Goal: Task Accomplishment & Management: Use online tool/utility

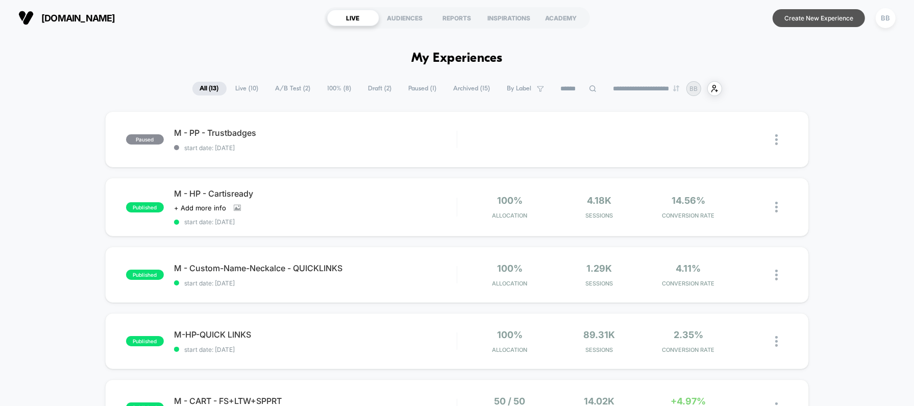
click at [836, 18] on button "Create New Experience" at bounding box center [818, 18] width 92 height 18
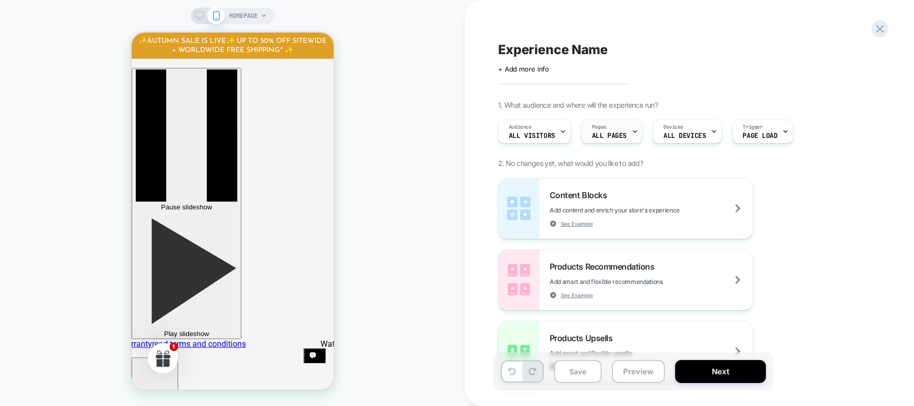
click at [614, 136] on span "ALL PAGES" at bounding box center [609, 135] width 35 height 7
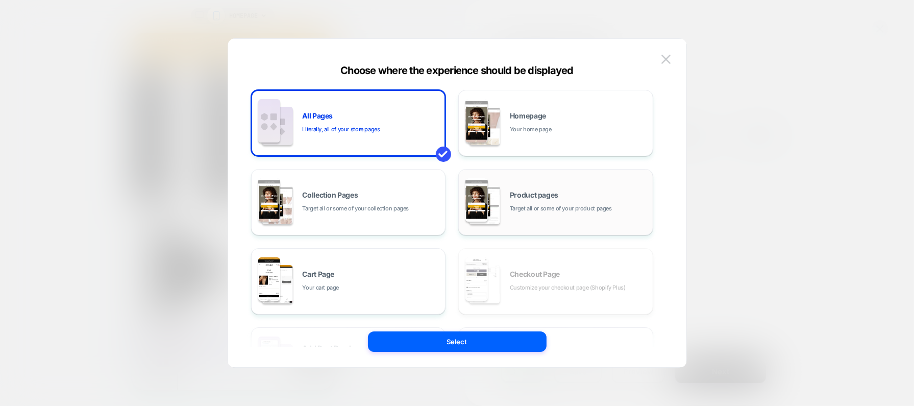
click at [490, 196] on img at bounding box center [484, 205] width 31 height 38
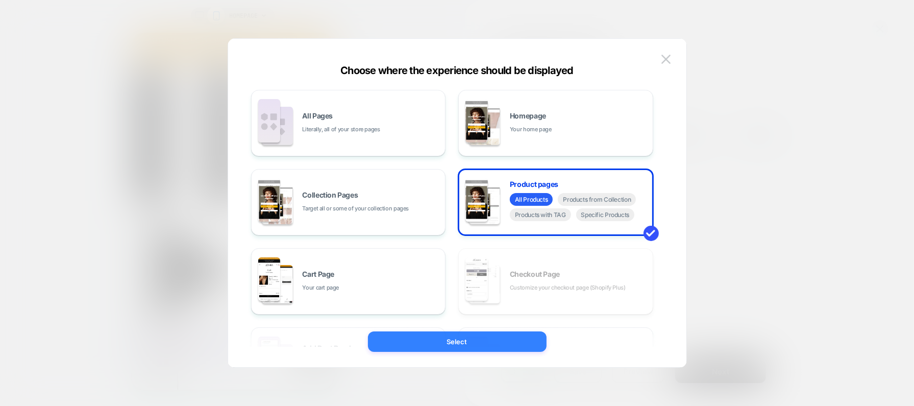
click at [486, 344] on button "Select" at bounding box center [457, 341] width 179 height 20
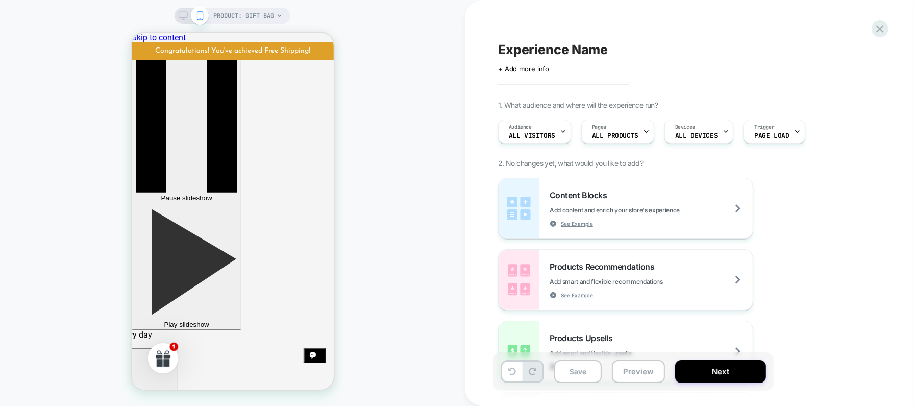
click at [271, 12] on span "PRODUCT: Gift Bag" at bounding box center [243, 16] width 61 height 16
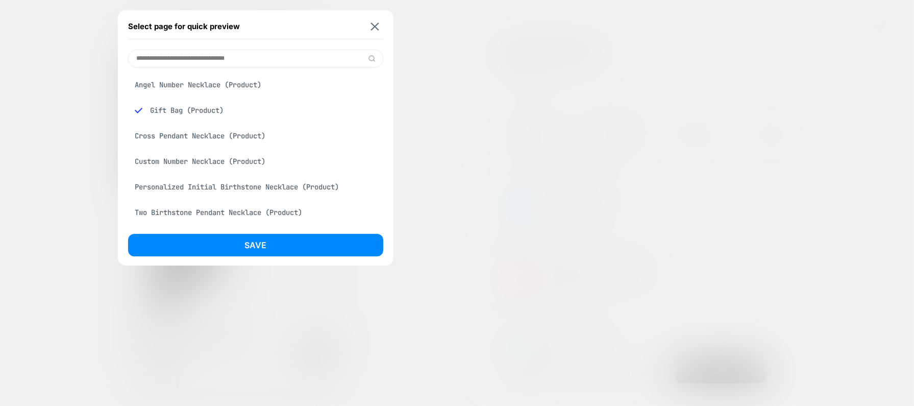
click at [243, 136] on div "Cross Pendant Necklace (Product)" at bounding box center [255, 135] width 255 height 19
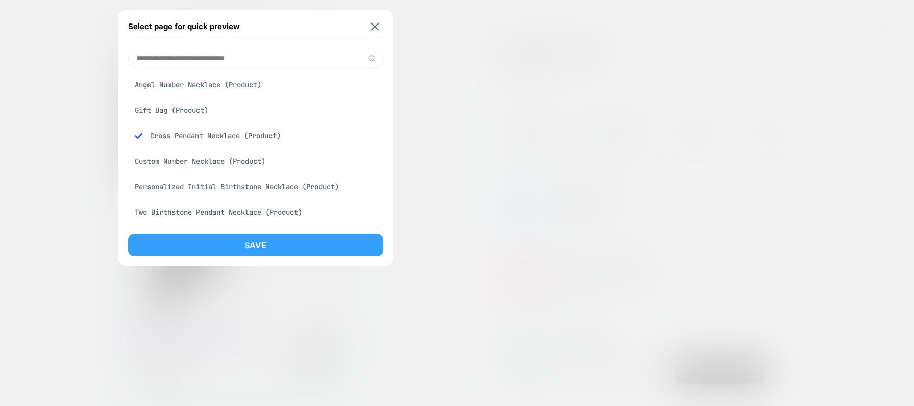
click at [249, 240] on button "Save" at bounding box center [255, 245] width 255 height 22
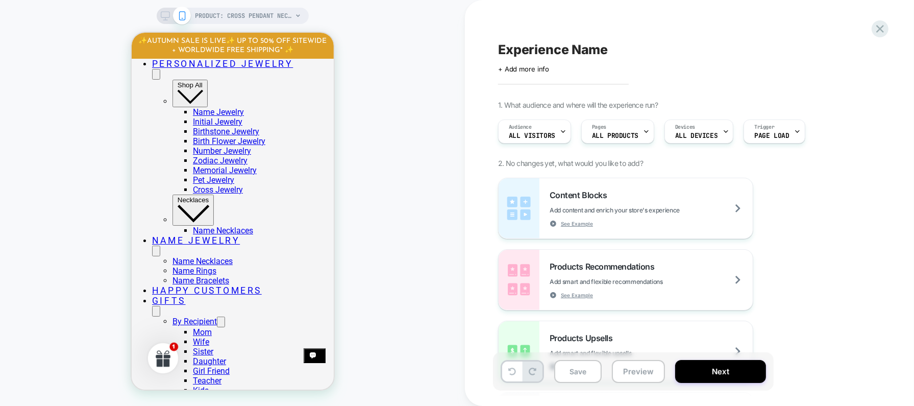
scroll to position [442, 0]
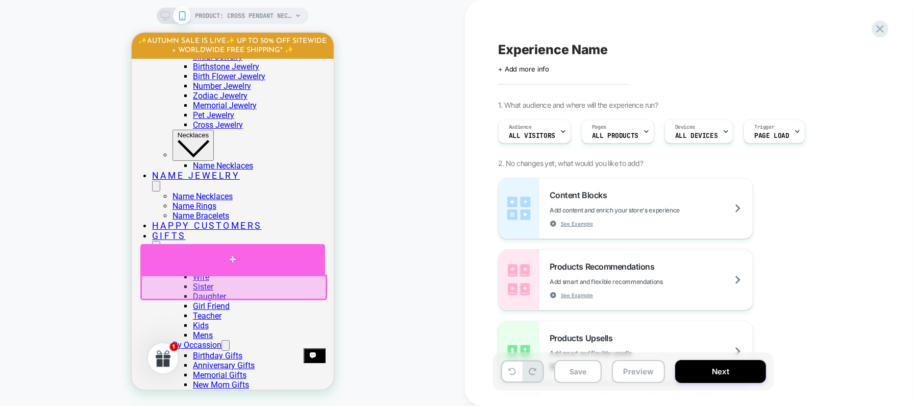
click at [256, 262] on div at bounding box center [232, 258] width 185 height 31
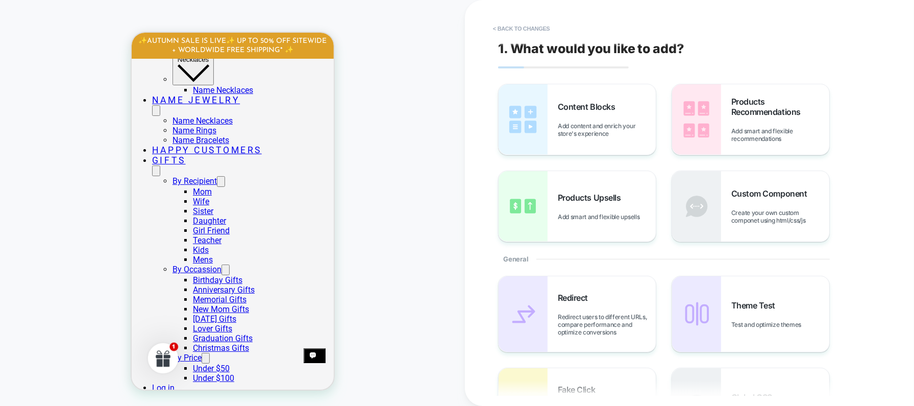
scroll to position [518, 0]
click at [574, 125] on span "Add content and enrich your store's experience" at bounding box center [607, 129] width 98 height 15
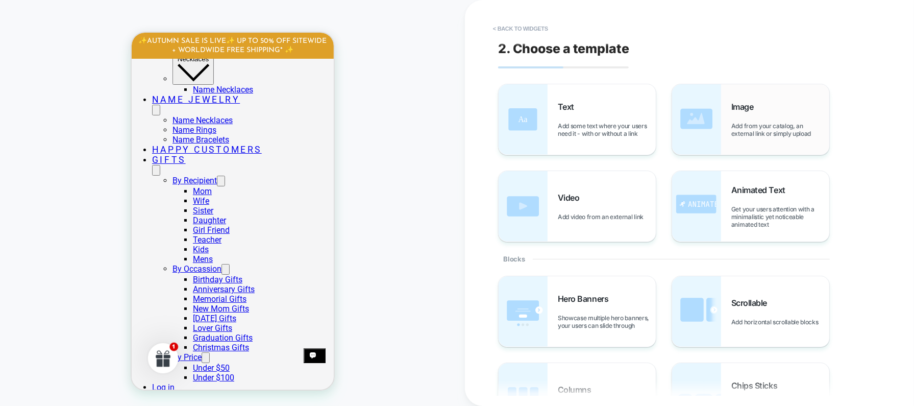
click at [714, 133] on img at bounding box center [696, 119] width 49 height 70
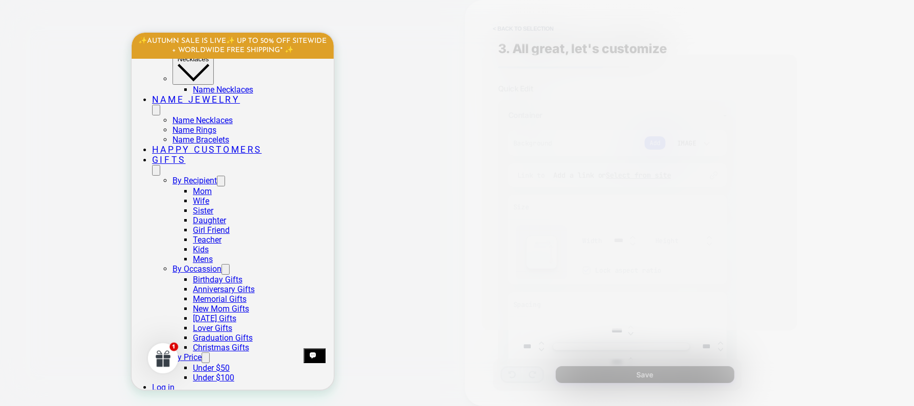
scroll to position [586, 0]
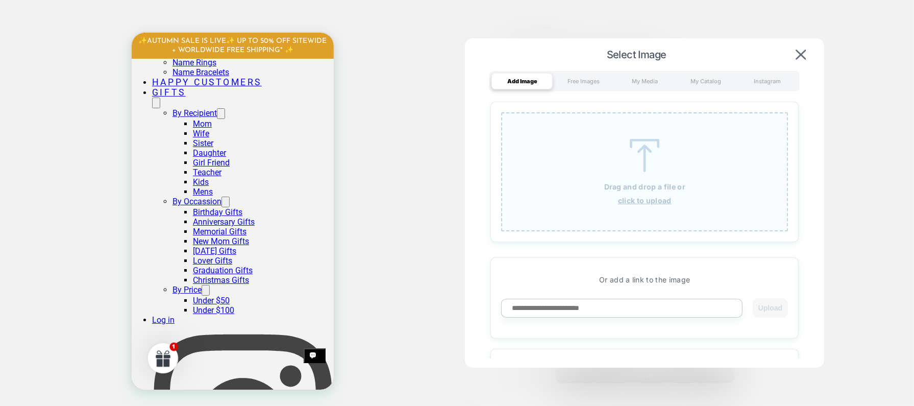
click at [604, 147] on div "Drag and drop a file or click to upload" at bounding box center [644, 171] width 287 height 119
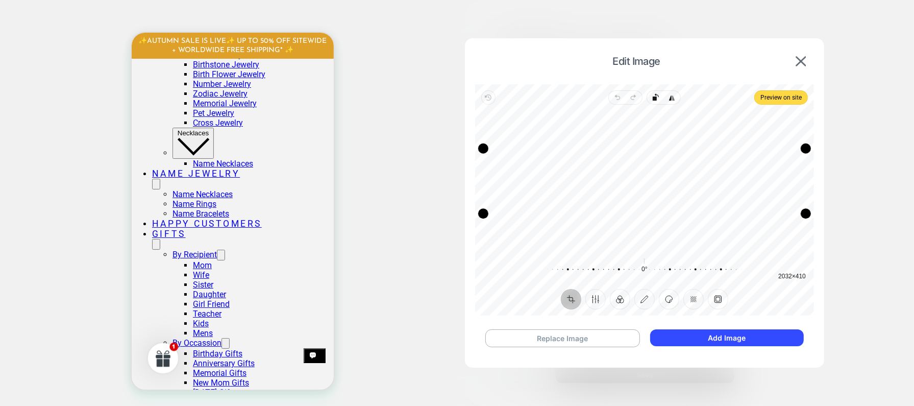
scroll to position [445, 0]
click at [675, 338] on button "Add Image" at bounding box center [727, 337] width 154 height 17
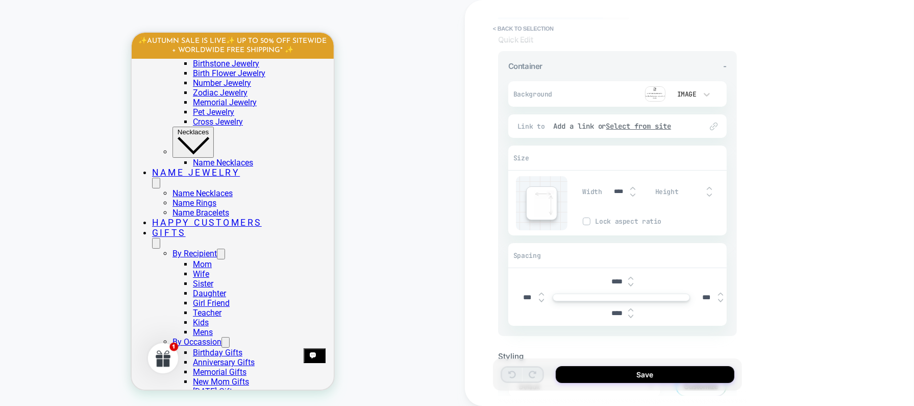
scroll to position [65, 0]
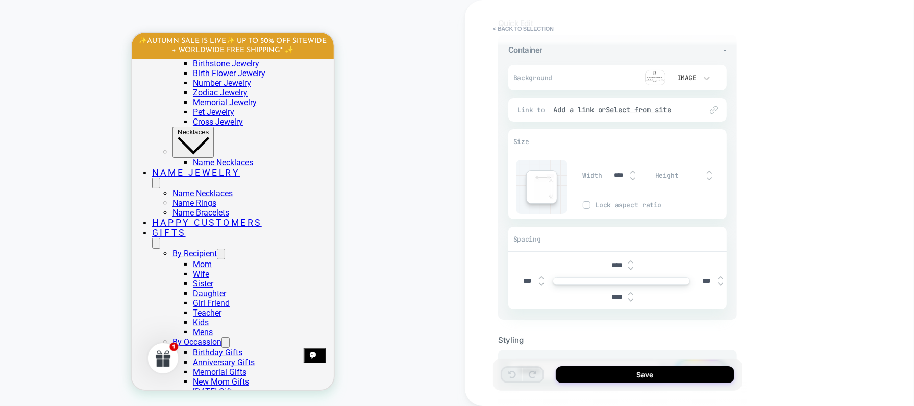
click at [632, 299] on img at bounding box center [630, 300] width 5 height 4
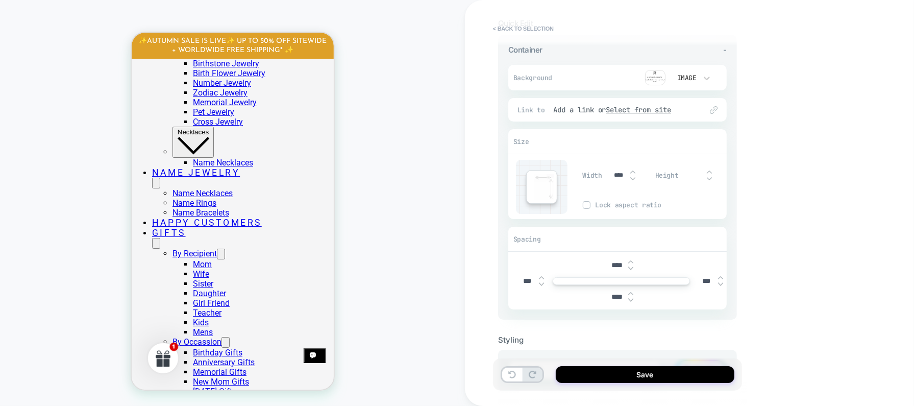
click at [632, 299] on img at bounding box center [630, 300] width 5 height 4
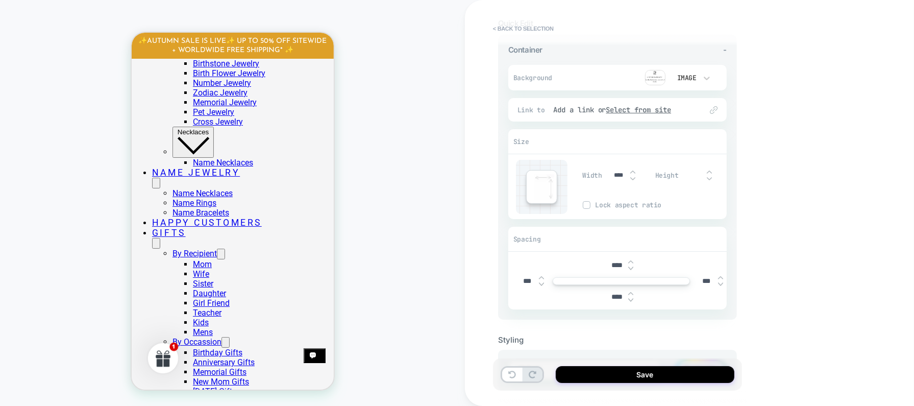
click at [632, 299] on img at bounding box center [630, 300] width 5 height 4
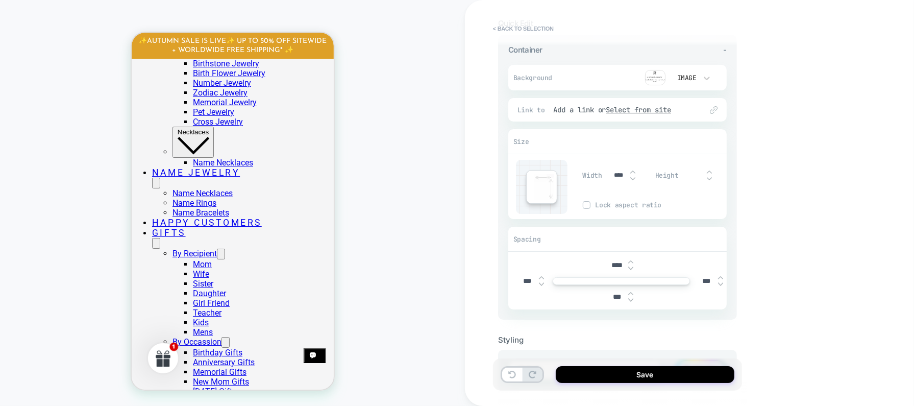
type input "***"
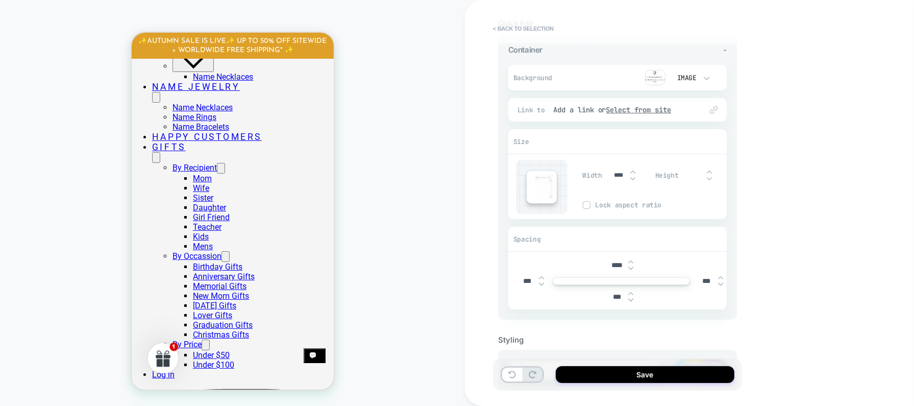
scroll to position [532, 0]
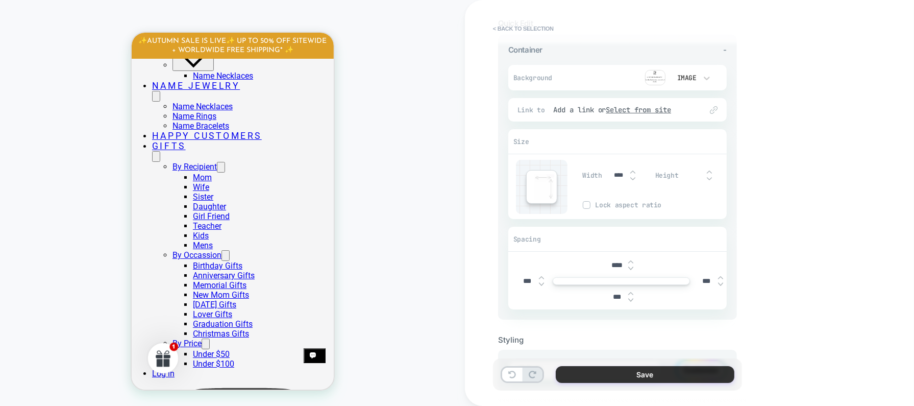
click at [635, 372] on button "Save" at bounding box center [645, 374] width 179 height 17
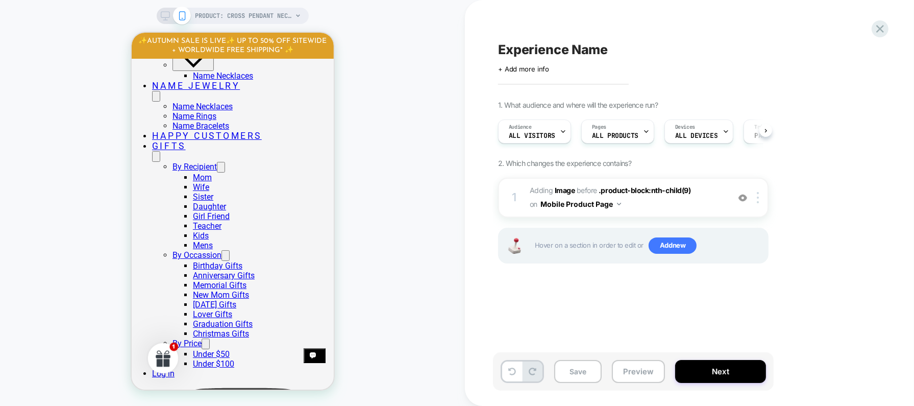
scroll to position [0, 1]
click at [707, 367] on button "Next" at bounding box center [720, 371] width 91 height 23
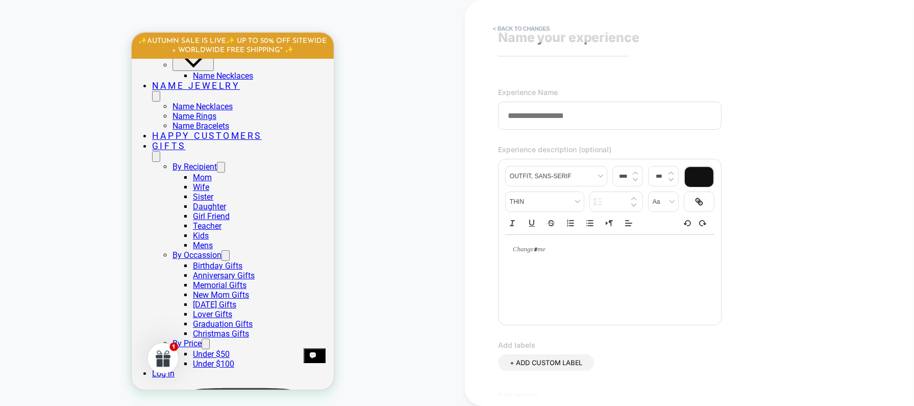
scroll to position [0, 0]
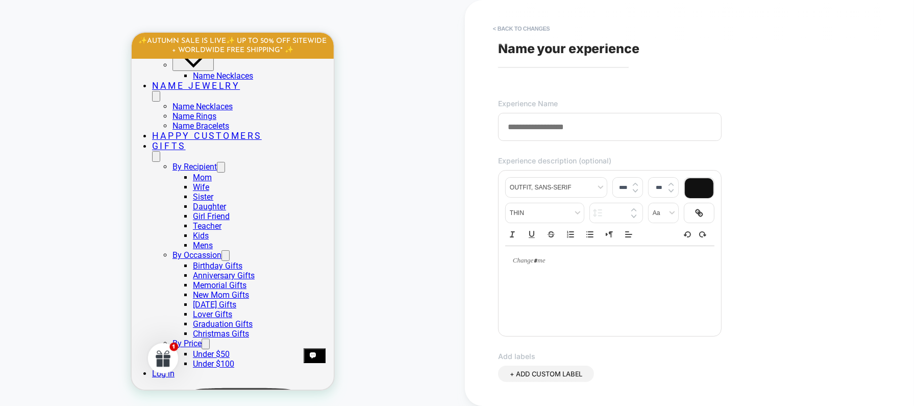
type input "*"
click at [574, 129] on input "**********" at bounding box center [609, 127] width 223 height 28
type input "**********"
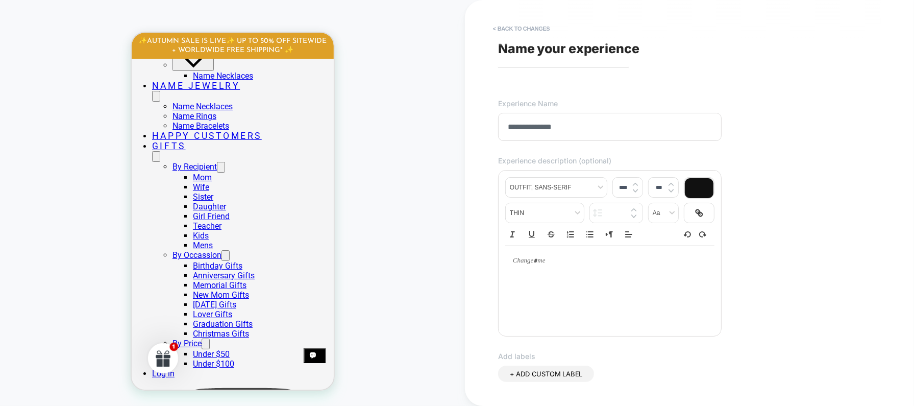
click at [545, 54] on span "Name your experience" at bounding box center [568, 48] width 141 height 15
click at [543, 47] on span "Name your experience" at bounding box center [568, 48] width 141 height 15
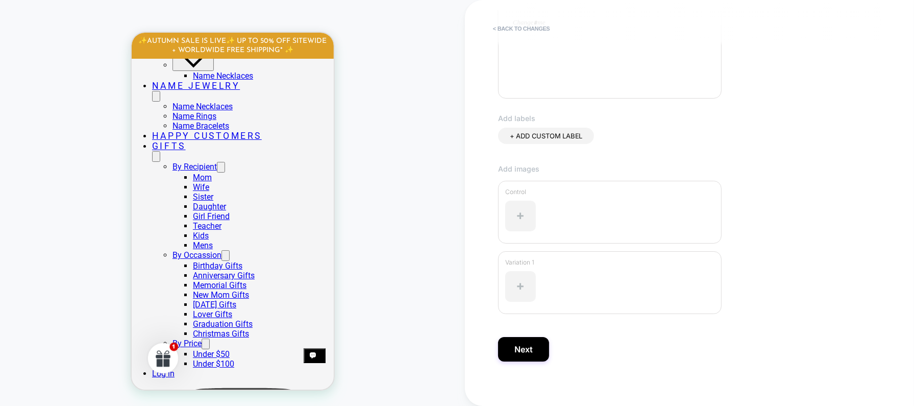
scroll to position [243, 0]
click at [535, 331] on button "Next" at bounding box center [523, 343] width 51 height 24
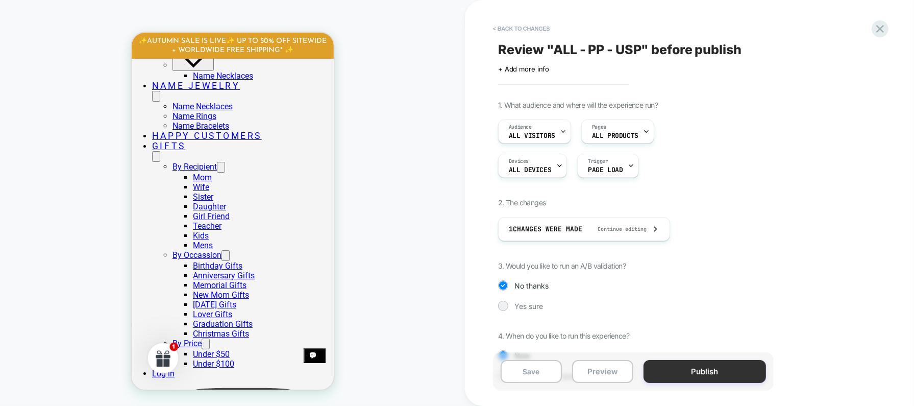
click at [698, 372] on button "Publish" at bounding box center [704, 371] width 122 height 23
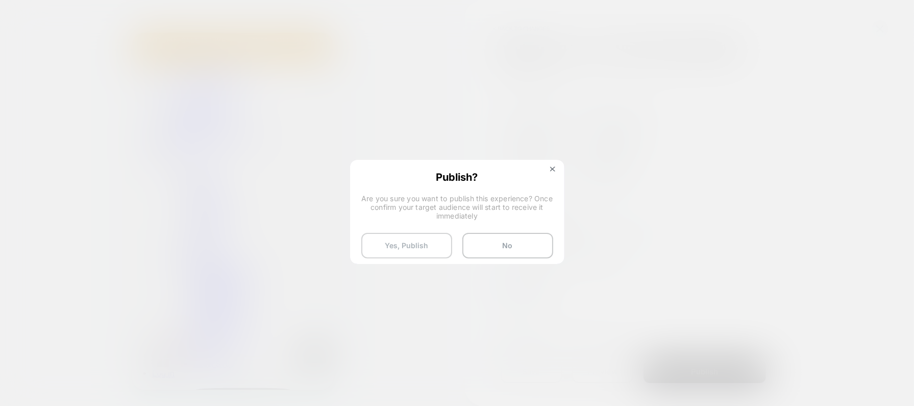
click at [432, 248] on button "Yes, Publish" at bounding box center [406, 246] width 91 height 26
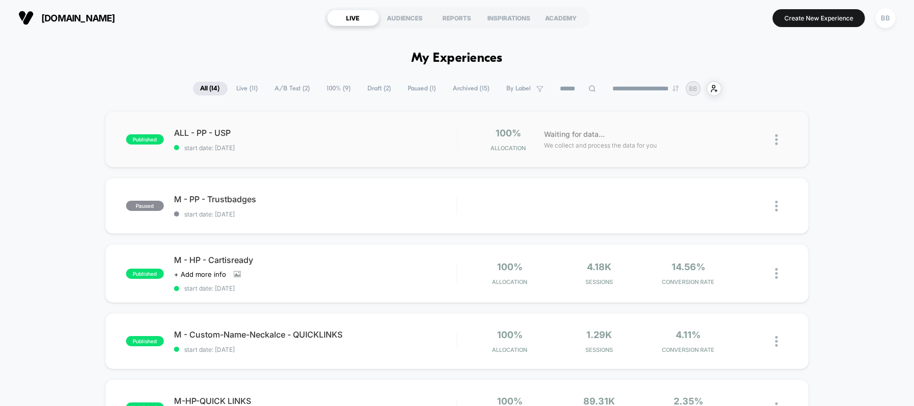
click at [776, 141] on img at bounding box center [776, 139] width 3 height 11
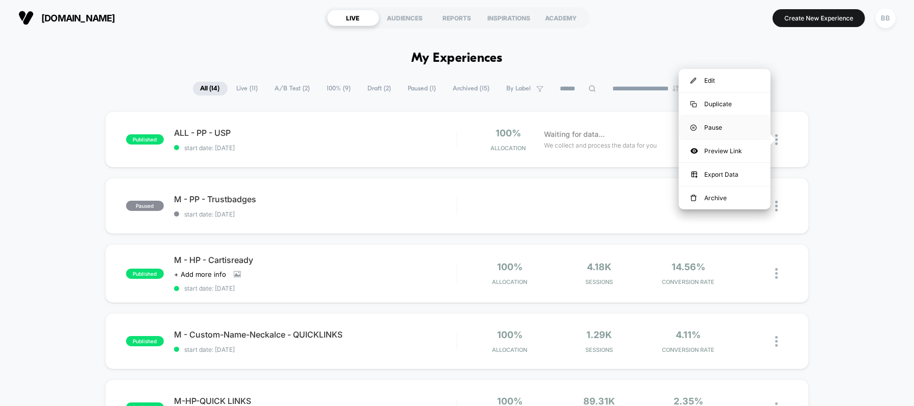
click at [692, 126] on img at bounding box center [693, 127] width 6 height 6
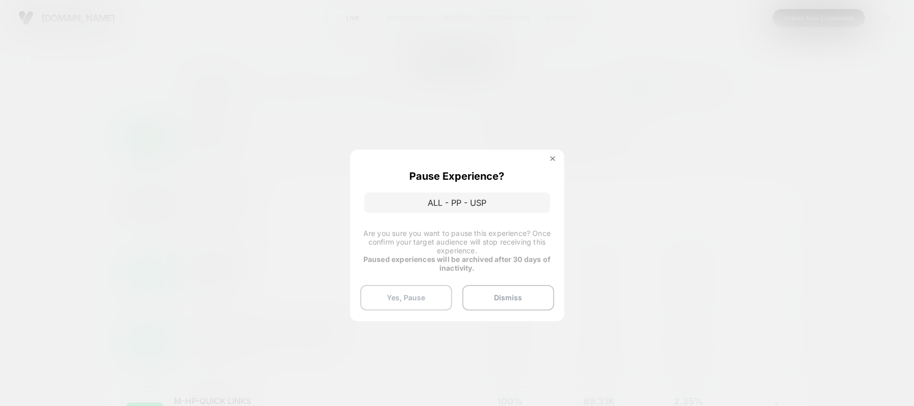
click at [427, 292] on button "Yes, Pause" at bounding box center [406, 298] width 92 height 26
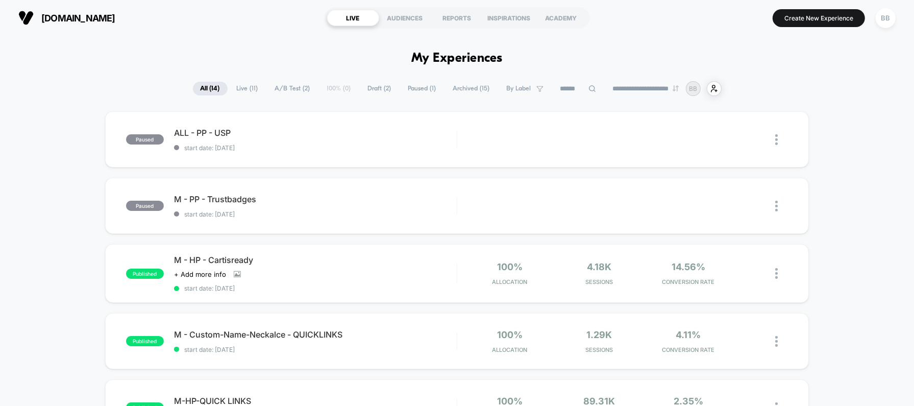
click at [71, 21] on span "zumrajewels.com" at bounding box center [78, 18] width 74 height 11
click at [95, 23] on span "zumrajewels.com" at bounding box center [78, 18] width 74 height 11
click at [115, 20] on span "zumrajewels.com" at bounding box center [78, 18] width 74 height 11
click at [103, 14] on span "zumrajewels.com" at bounding box center [78, 18] width 74 height 11
click at [106, 19] on span "zumrajewels.com" at bounding box center [78, 18] width 74 height 11
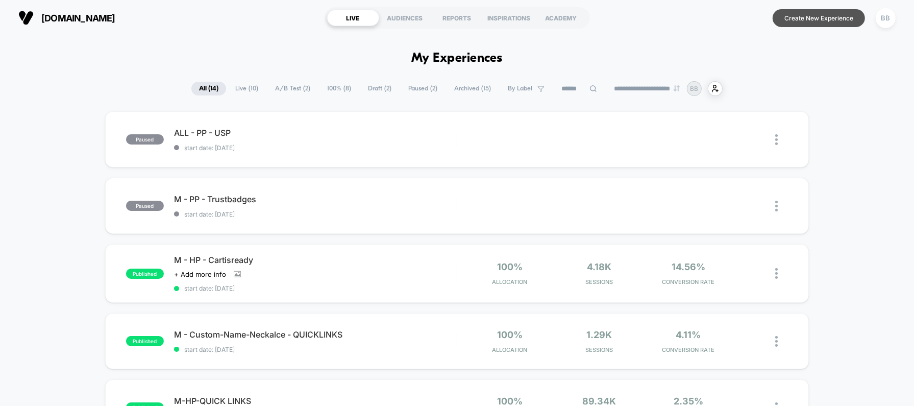
click at [792, 19] on button "Create New Experience" at bounding box center [818, 18] width 92 height 18
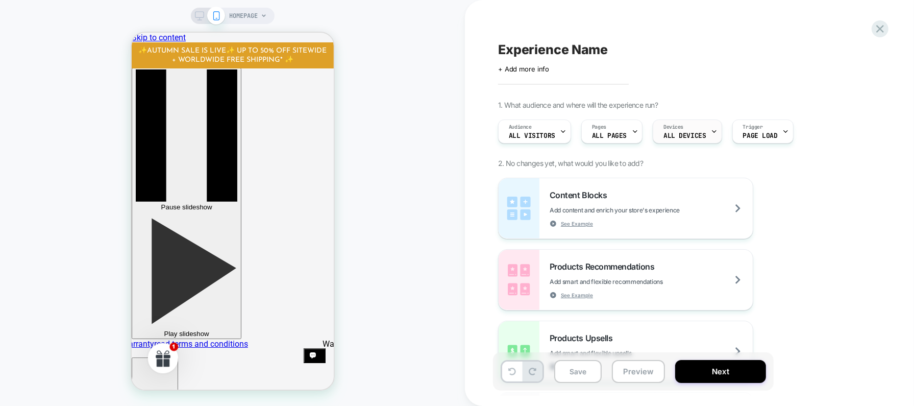
click at [668, 131] on div "Devices ALL DEVICES" at bounding box center [684, 131] width 63 height 23
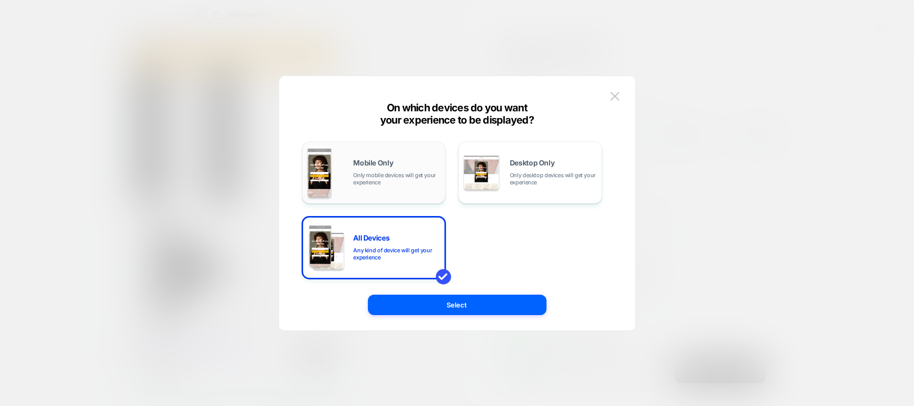
click at [390, 177] on span "Only mobile devices will get your experience" at bounding box center [397, 178] width 87 height 14
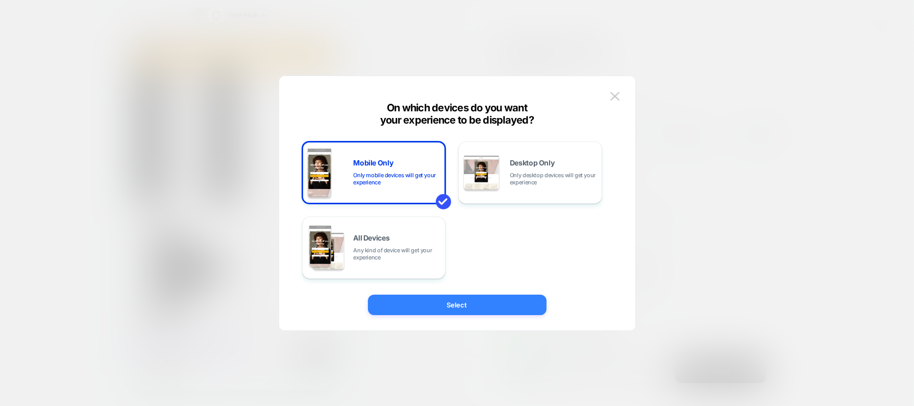
click at [454, 307] on button "Select" at bounding box center [457, 304] width 179 height 20
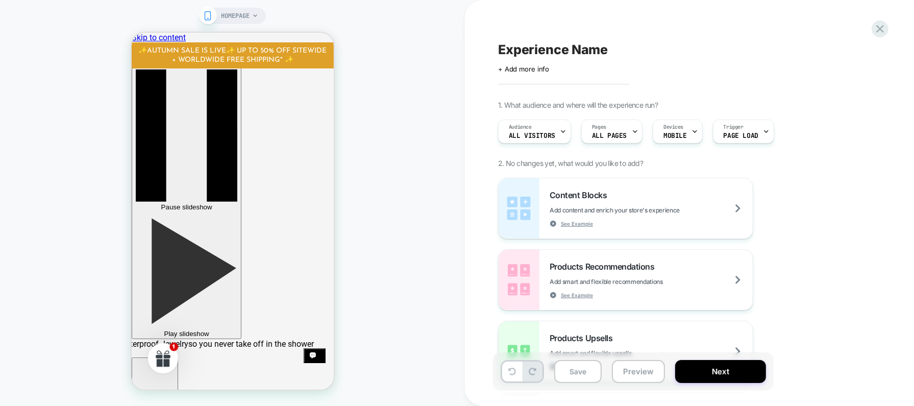
click at [251, 18] on div "HOMEPAGE" at bounding box center [239, 16] width 37 height 16
click at [254, 19] on div "HOMEPAGE" at bounding box center [239, 16] width 37 height 16
click at [621, 131] on div "Pages ALL PAGES" at bounding box center [609, 131] width 55 height 23
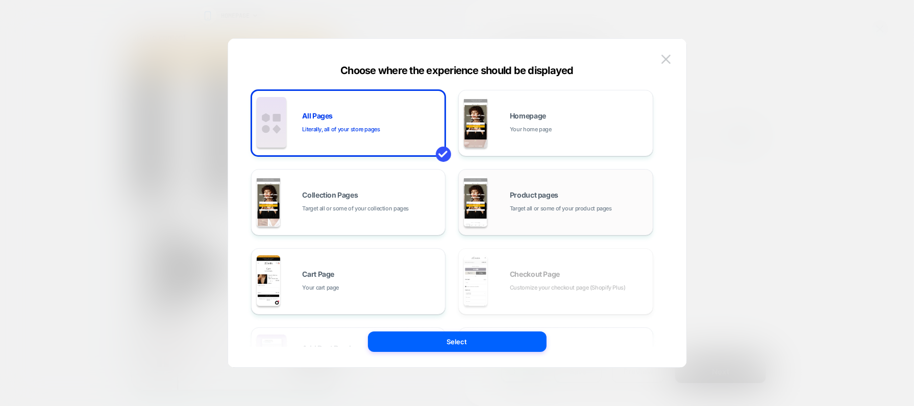
click at [534, 202] on div "Product pages Target all or some of your product pages" at bounding box center [579, 202] width 138 height 22
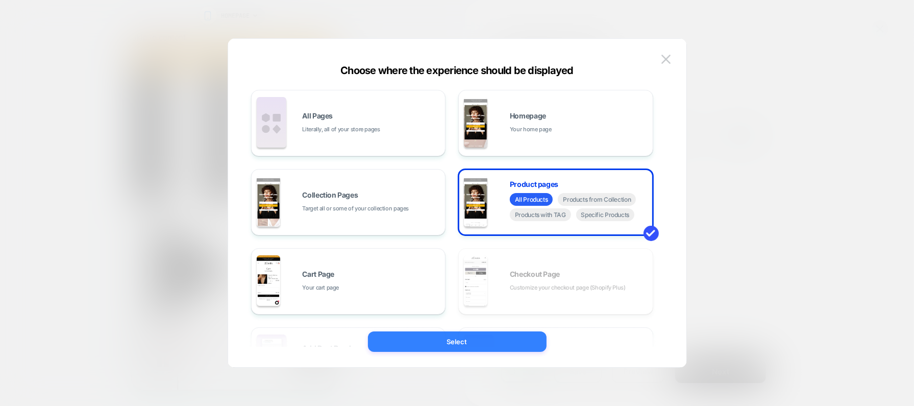
click at [478, 339] on button "Select" at bounding box center [457, 341] width 179 height 20
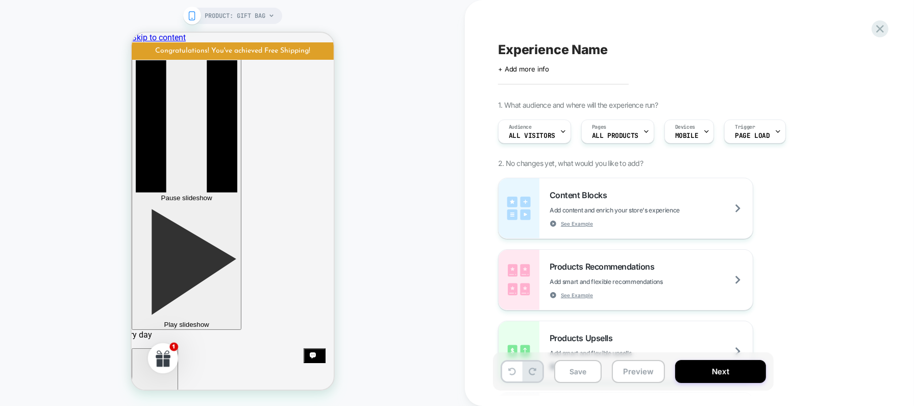
click at [267, 16] on div "PRODUCT: Gift Bag" at bounding box center [239, 16] width 69 height 16
click at [269, 14] on icon at bounding box center [271, 16] width 6 height 6
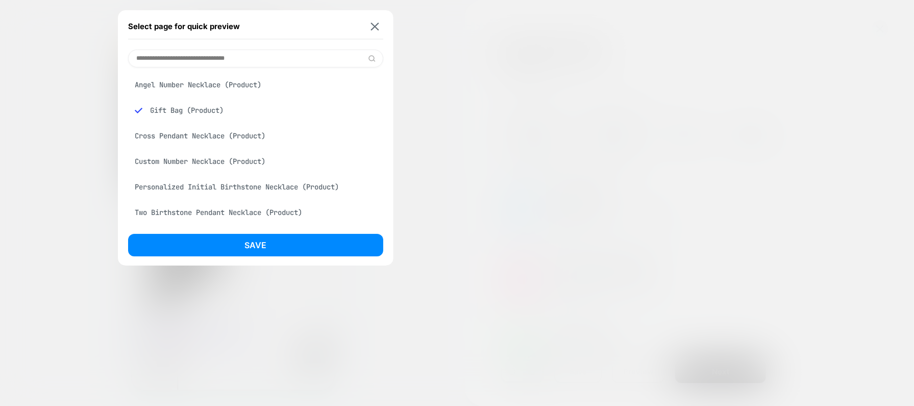
click at [226, 189] on div "Personalized Initial Birthstone Necklace (Product)" at bounding box center [255, 186] width 255 height 19
click at [234, 228] on div "Select page for quick preview Angel Number Necklace (Product) Gift Bag (Product…" at bounding box center [256, 137] width 276 height 255
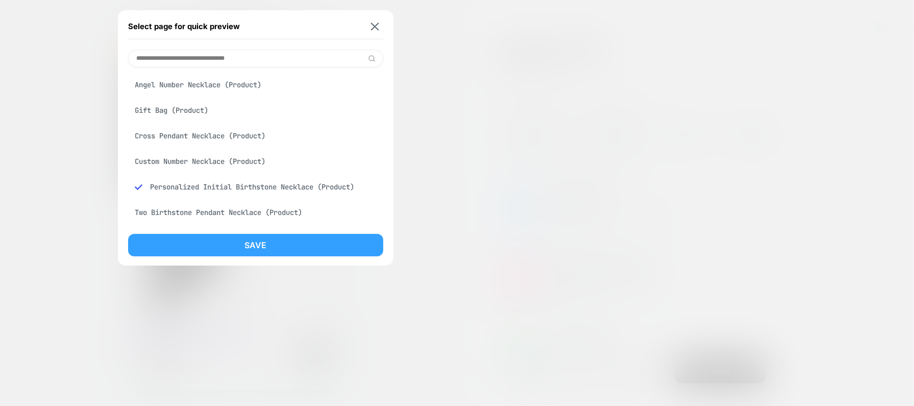
click at [240, 243] on button "Save" at bounding box center [255, 245] width 255 height 22
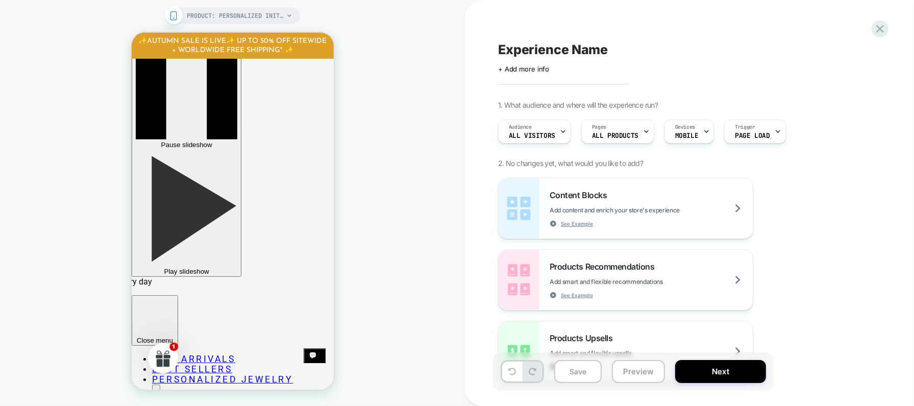
scroll to position [65, 0]
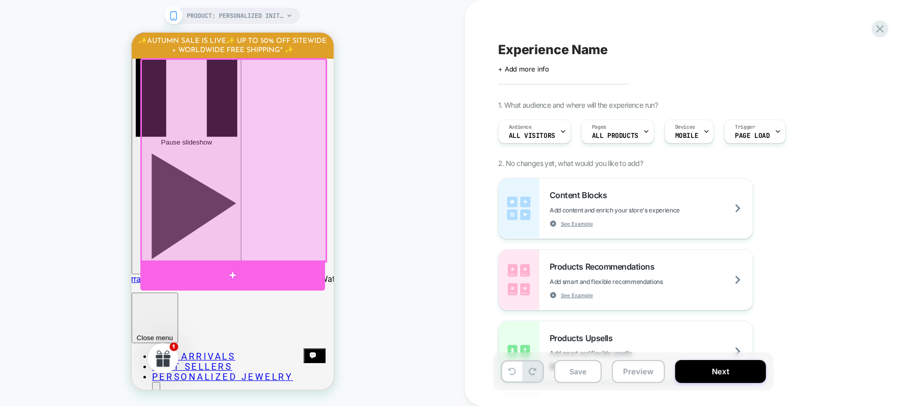
click at [277, 268] on div at bounding box center [232, 275] width 185 height 30
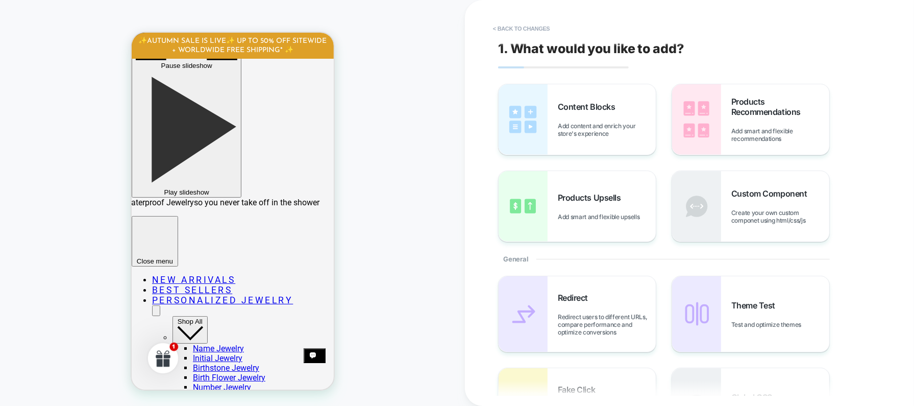
scroll to position [142, 0]
click at [608, 127] on span "Add content and enrich your store's experience" at bounding box center [607, 129] width 98 height 15
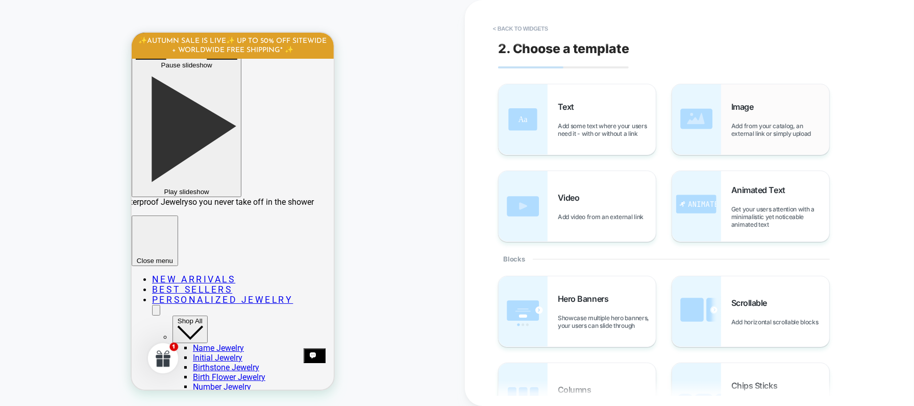
click at [716, 133] on img at bounding box center [696, 119] width 49 height 70
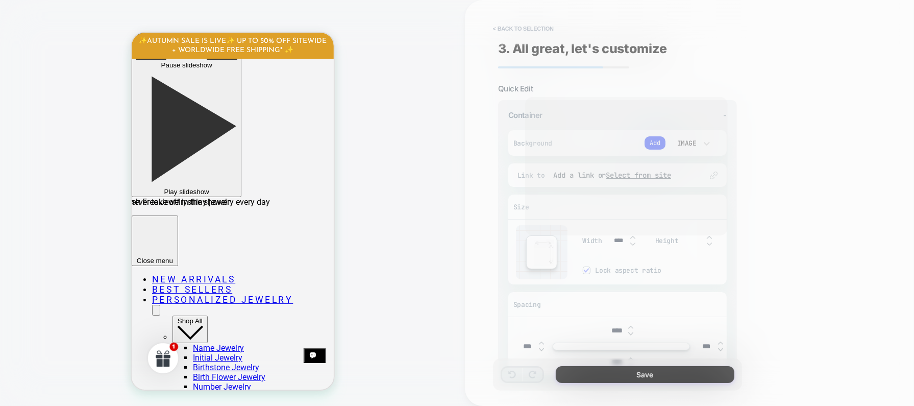
scroll to position [210, 0]
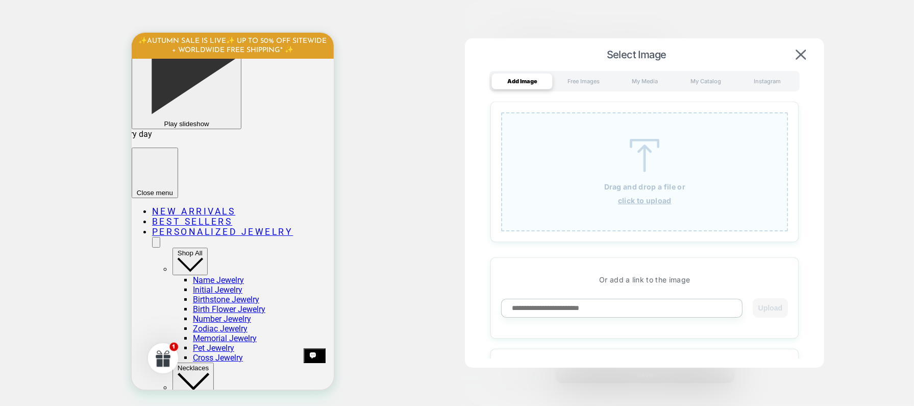
click at [635, 128] on div "Drag and drop a file or click to upload" at bounding box center [644, 171] width 287 height 119
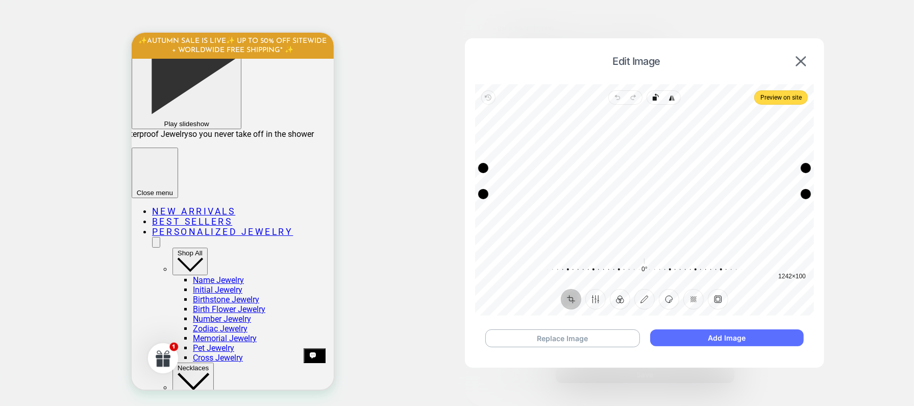
click at [706, 334] on button "Add Image" at bounding box center [727, 337] width 154 height 17
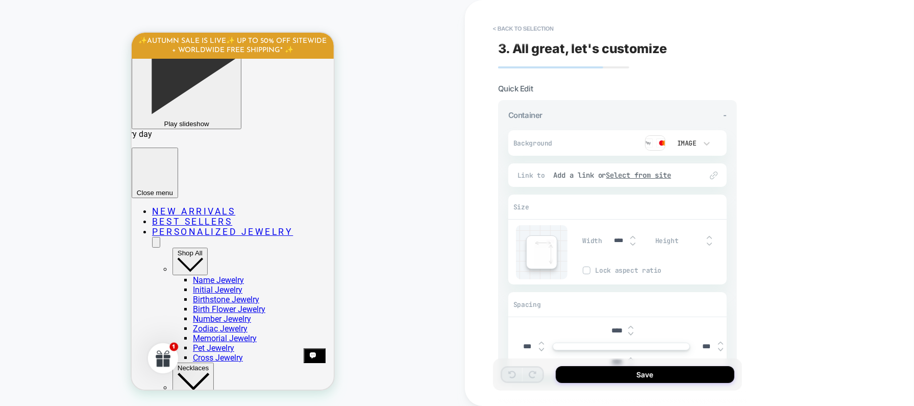
click at [632, 325] on img at bounding box center [630, 327] width 5 height 4
click at [630, 333] on img at bounding box center [630, 334] width 5 height 4
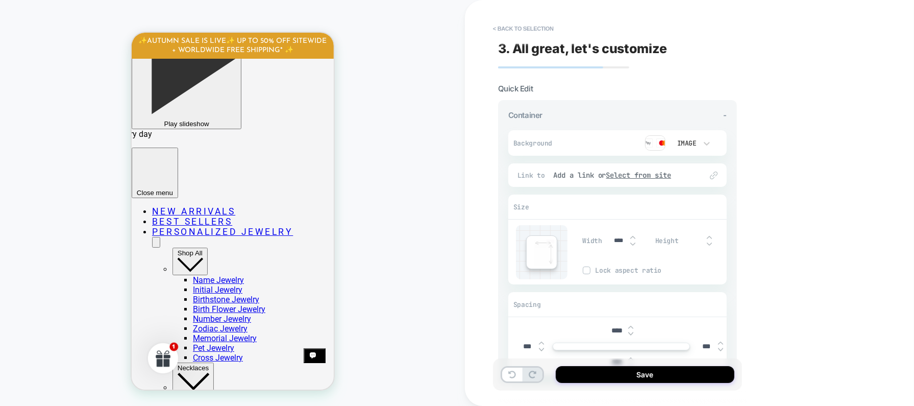
click at [630, 333] on img at bounding box center [630, 334] width 5 height 4
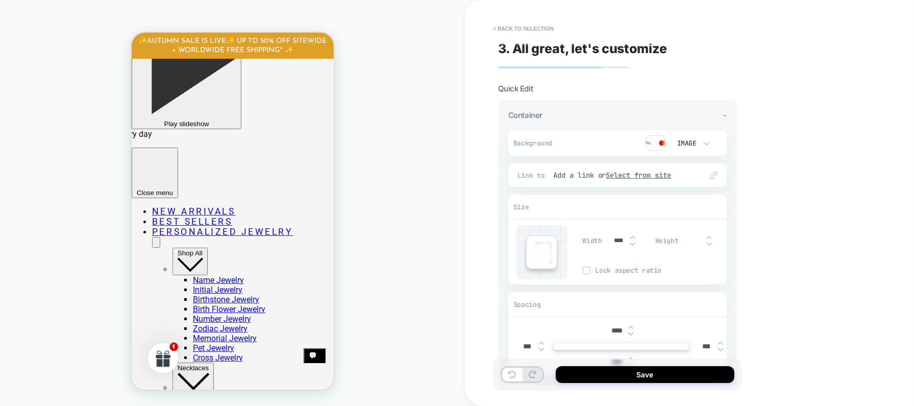
click at [630, 333] on img at bounding box center [630, 334] width 5 height 4
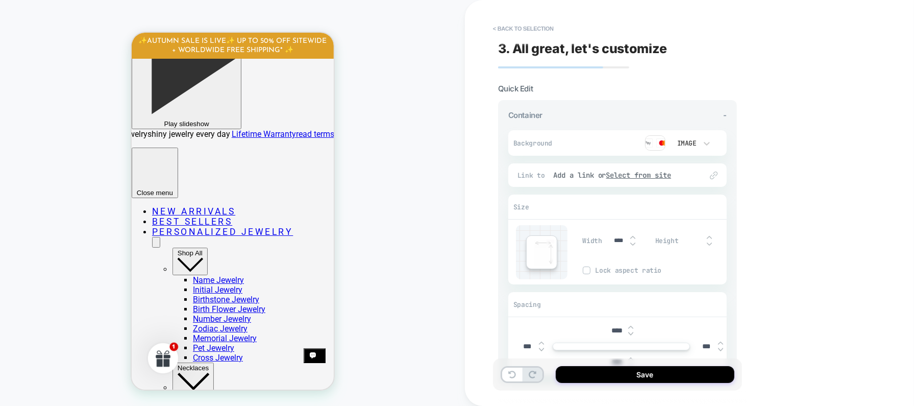
click at [630, 333] on img at bounding box center [630, 334] width 5 height 4
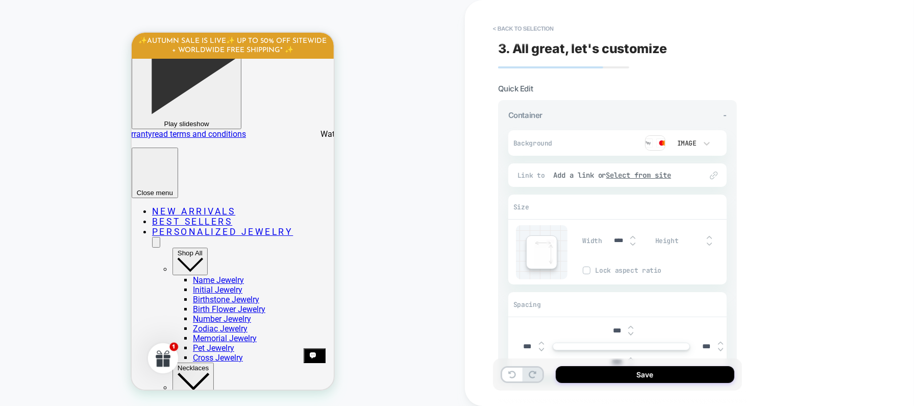
click at [630, 333] on img at bounding box center [630, 334] width 5 height 4
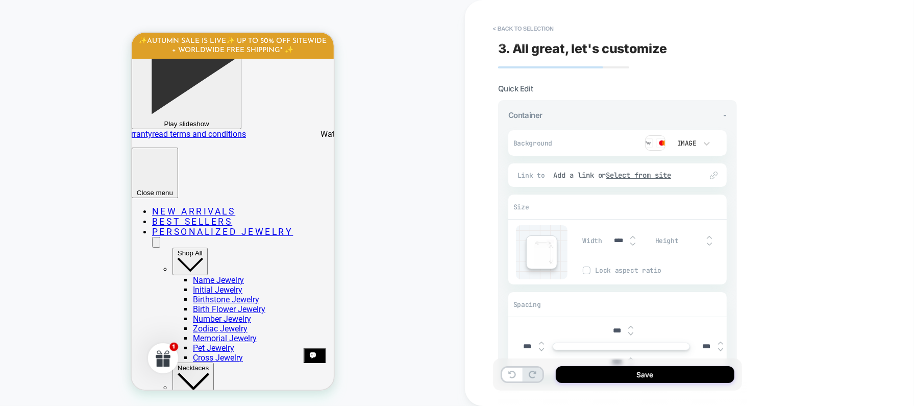
click at [630, 333] on img at bounding box center [630, 334] width 5 height 4
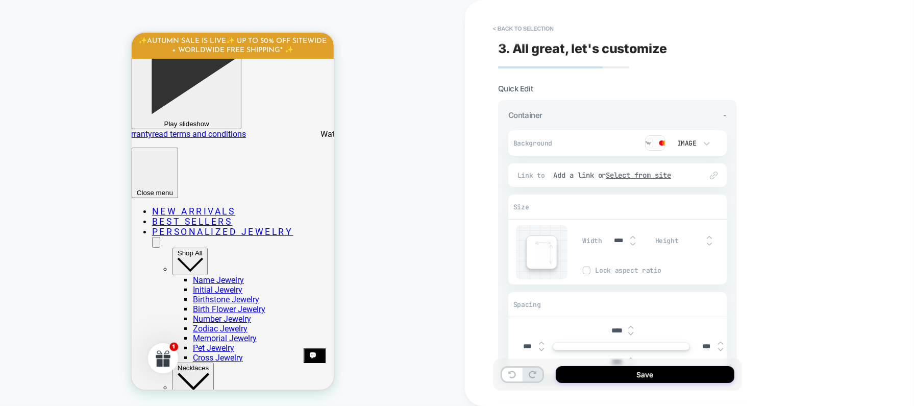
click at [630, 333] on img at bounding box center [630, 334] width 5 height 4
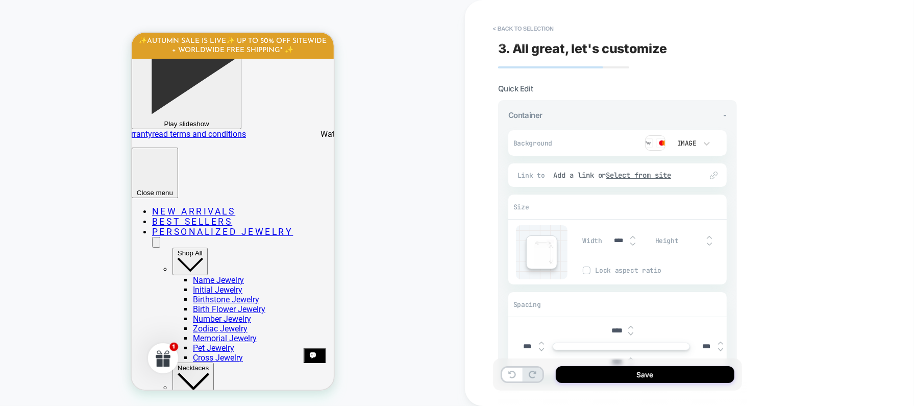
click at [630, 333] on img at bounding box center [630, 334] width 5 height 4
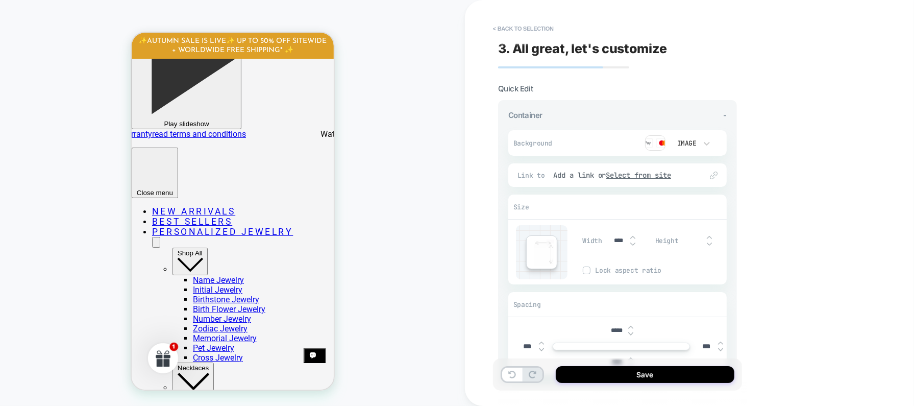
click at [630, 333] on img at bounding box center [630, 334] width 5 height 4
click at [630, 326] on img at bounding box center [630, 327] width 5 height 4
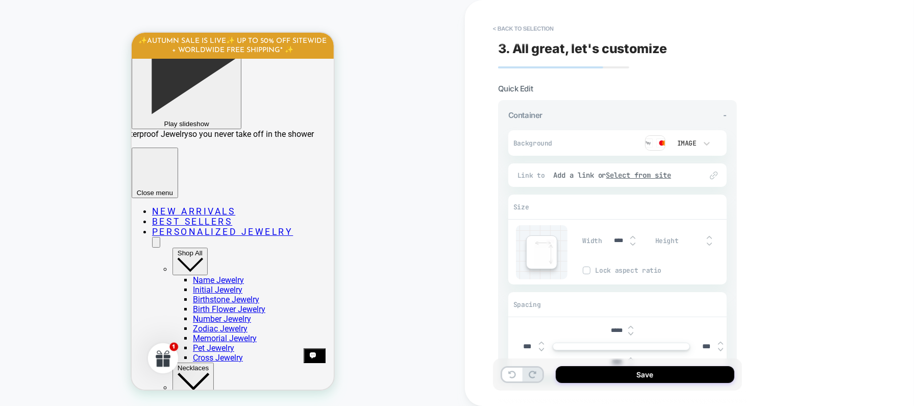
click at [630, 326] on img at bounding box center [630, 327] width 5 height 4
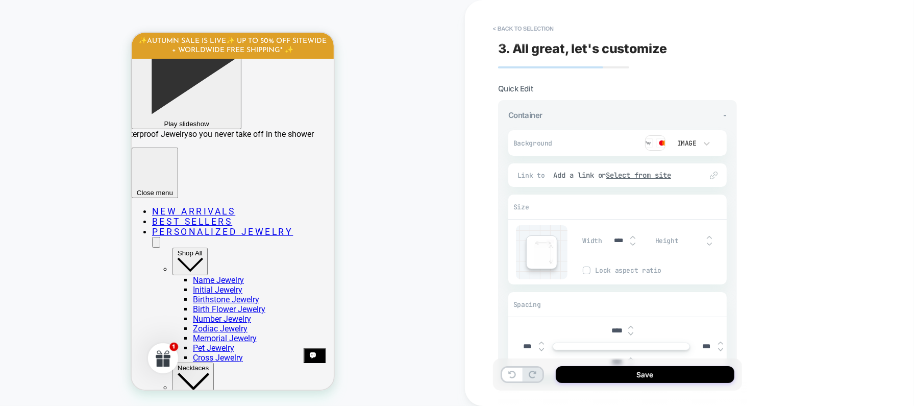
click at [630, 326] on img at bounding box center [630, 327] width 5 height 4
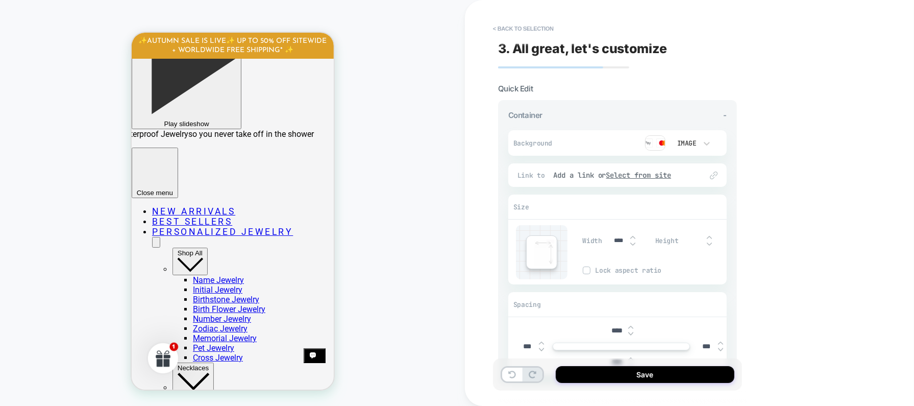
click at [630, 326] on img at bounding box center [630, 327] width 5 height 4
type input "****"
click at [655, 141] on img at bounding box center [655, 142] width 20 height 15
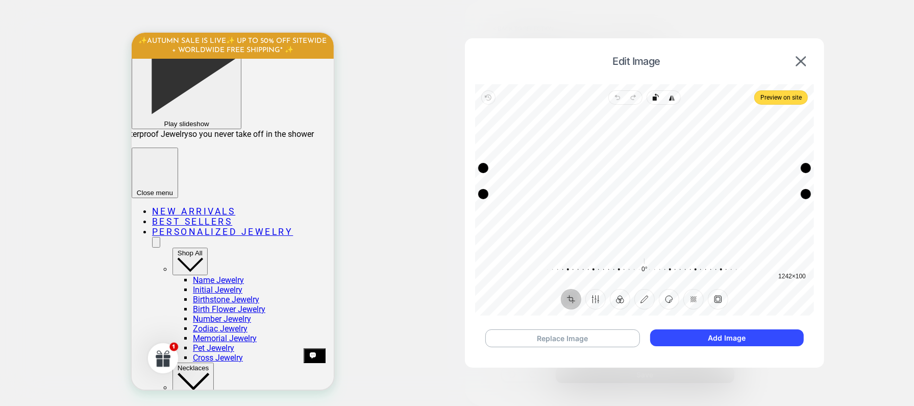
click at [641, 177] on div "Recenter" at bounding box center [644, 181] width 322 height 136
click at [591, 339] on button "Replace Image" at bounding box center [562, 338] width 155 height 18
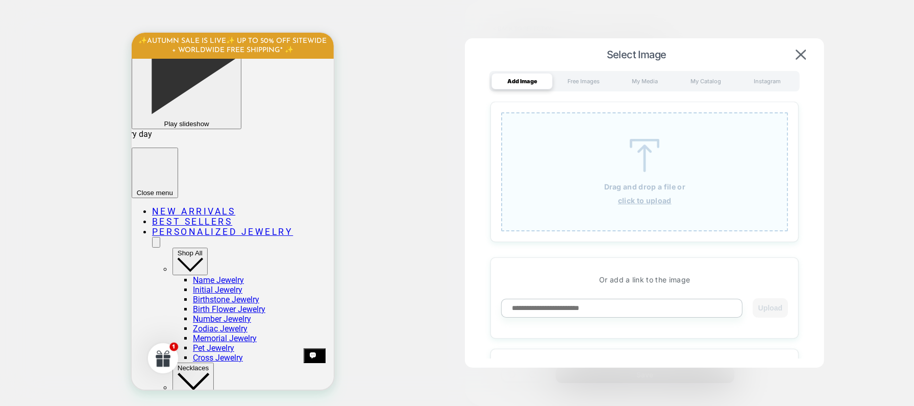
click at [637, 163] on img at bounding box center [644, 155] width 46 height 33
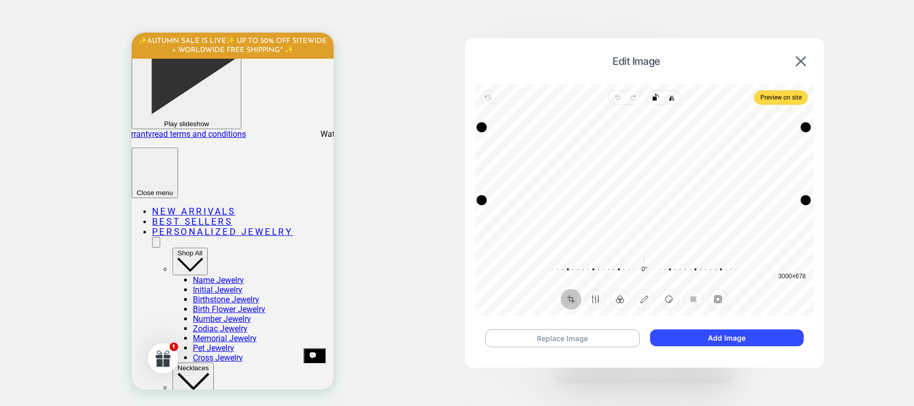
drag, startPoint x: 487, startPoint y: 235, endPoint x: 482, endPoint y: 200, distance: 35.1
click at [482, 200] on div "Drag corner bl" at bounding box center [482, 200] width 10 height 10
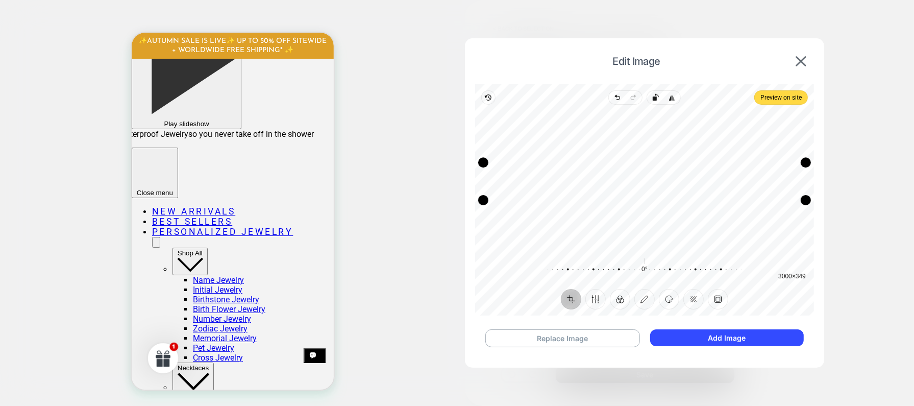
drag, startPoint x: 480, startPoint y: 129, endPoint x: 480, endPoint y: 164, distance: 35.2
click at [480, 164] on div "Drag corner tl" at bounding box center [483, 162] width 10 height 10
click at [590, 215] on div "Recenter" at bounding box center [644, 181] width 322 height 136
click at [643, 299] on button "Annotate" at bounding box center [644, 299] width 20 height 20
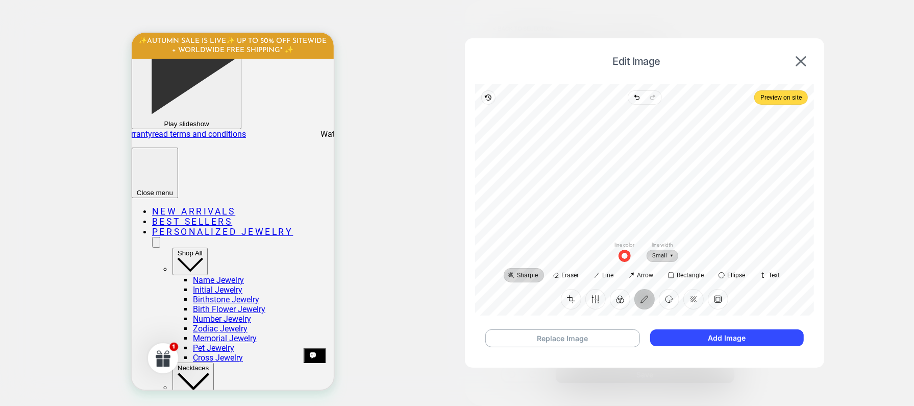
click at [673, 257] on span "Small" at bounding box center [662, 255] width 32 height 13
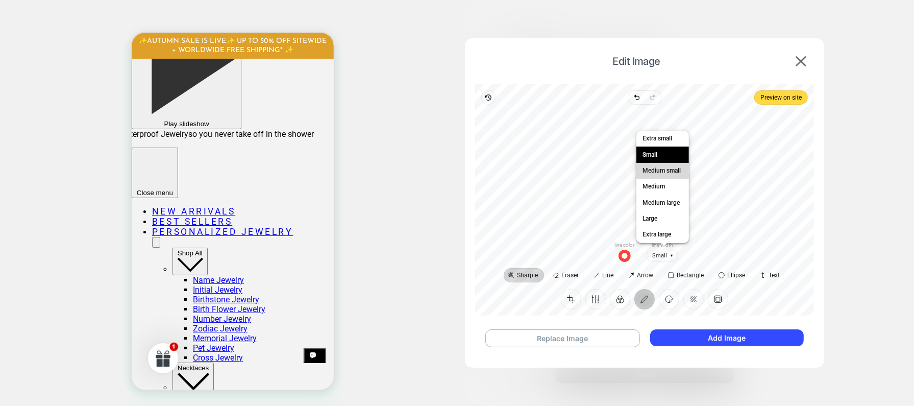
click at [667, 172] on span "Medium small" at bounding box center [661, 170] width 42 height 11
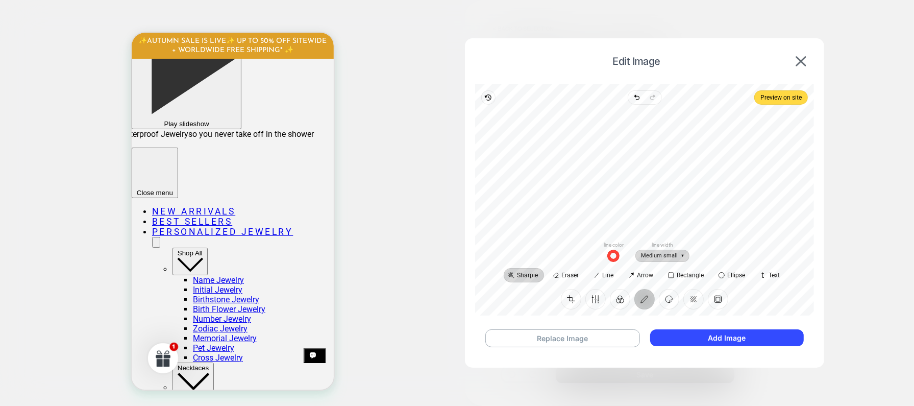
click at [659, 257] on span "Medium small" at bounding box center [663, 255] width 54 height 13
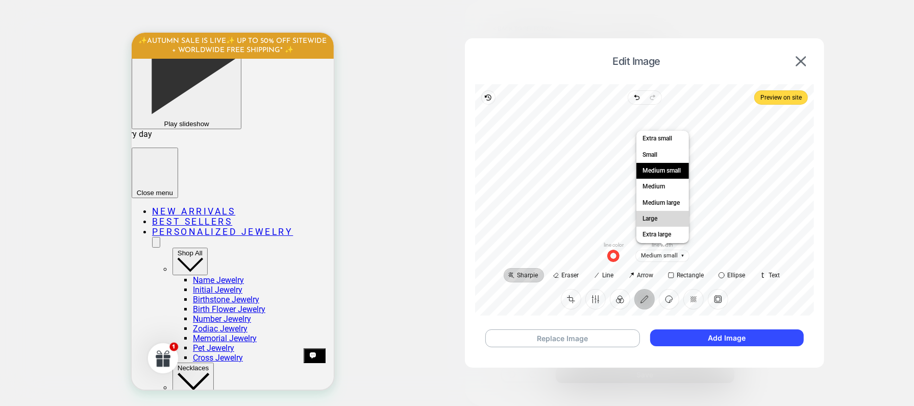
click at [666, 217] on span "Large" at bounding box center [662, 219] width 53 height 16
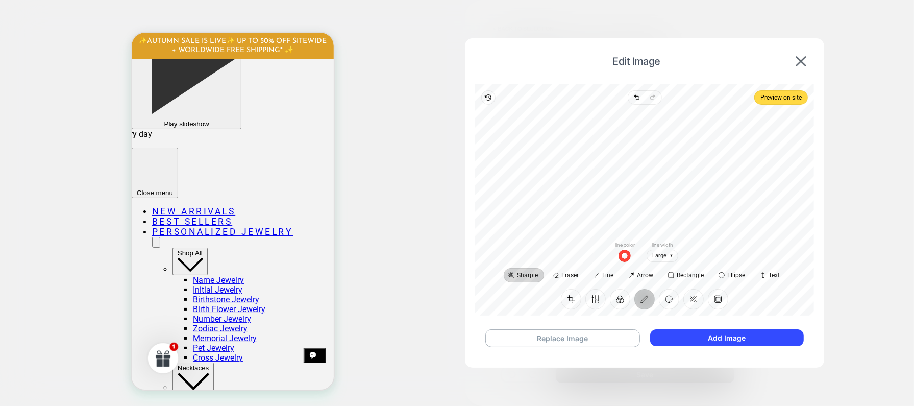
click at [625, 255] on span "button" at bounding box center [625, 255] width 12 height 12
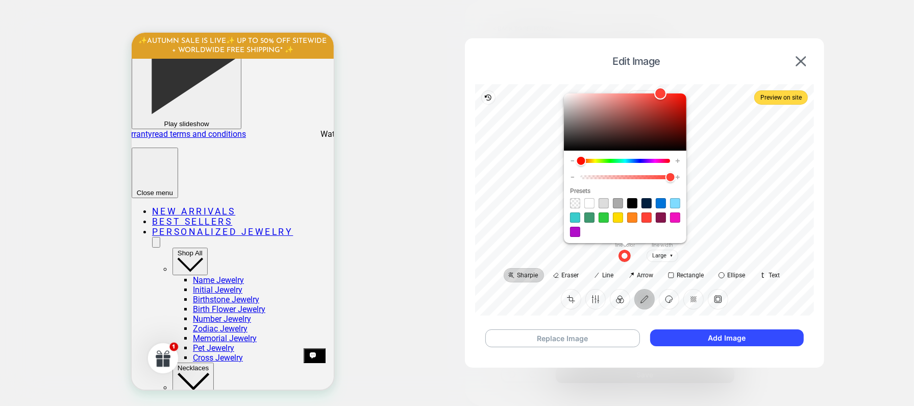
click at [729, 225] on div at bounding box center [644, 172] width 322 height 119
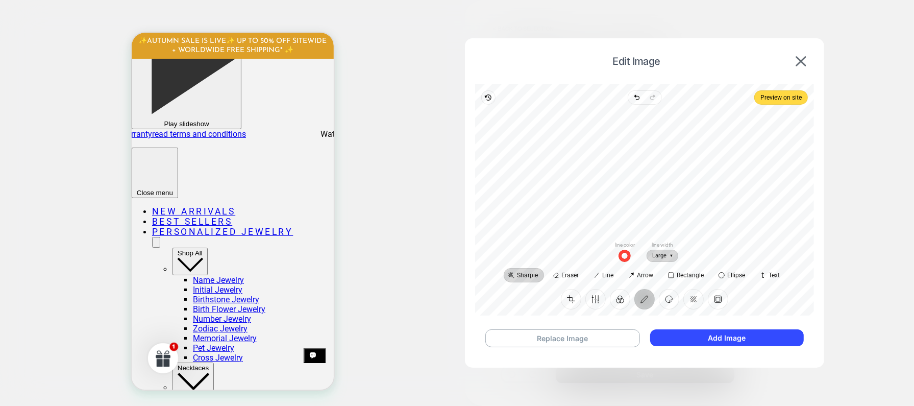
click at [669, 257] on span "Large" at bounding box center [662, 255] width 31 height 13
click at [669, 240] on span "Extra large" at bounding box center [656, 234] width 33 height 11
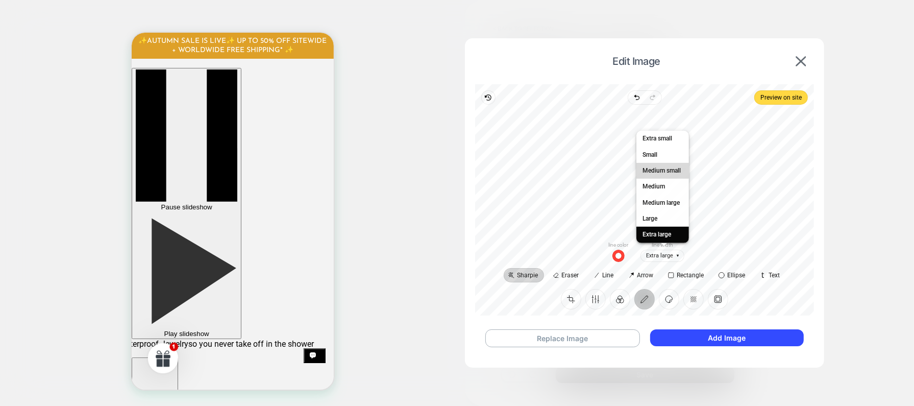
scroll to position [210, 0]
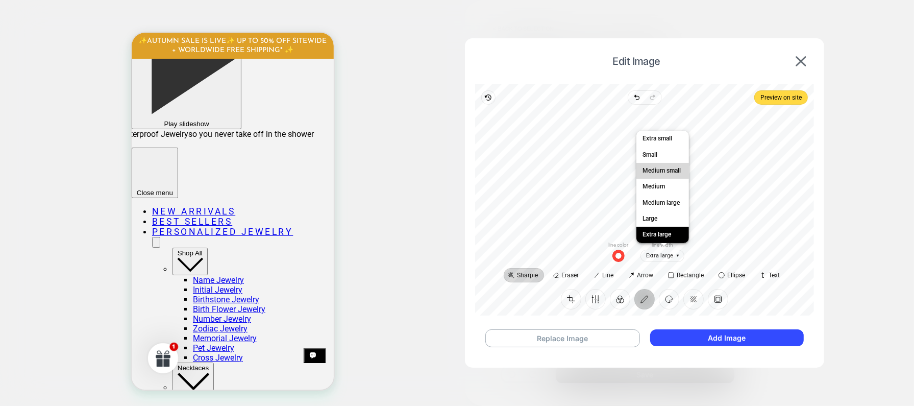
click at [668, 178] on span "Medium small" at bounding box center [662, 171] width 53 height 16
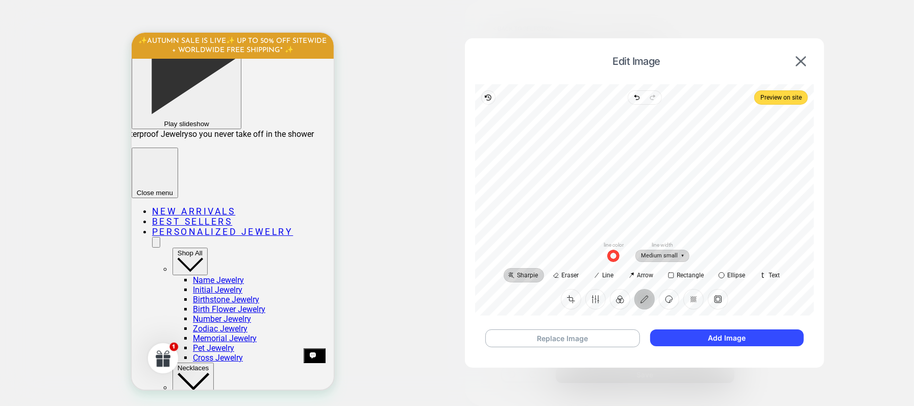
click at [673, 249] on span "Medium small" at bounding box center [663, 255] width 54 height 13
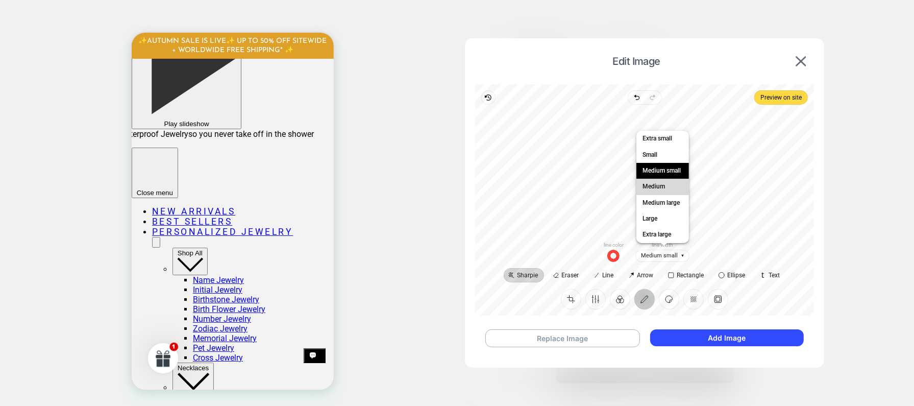
click at [667, 188] on span "Medium" at bounding box center [653, 186] width 27 height 11
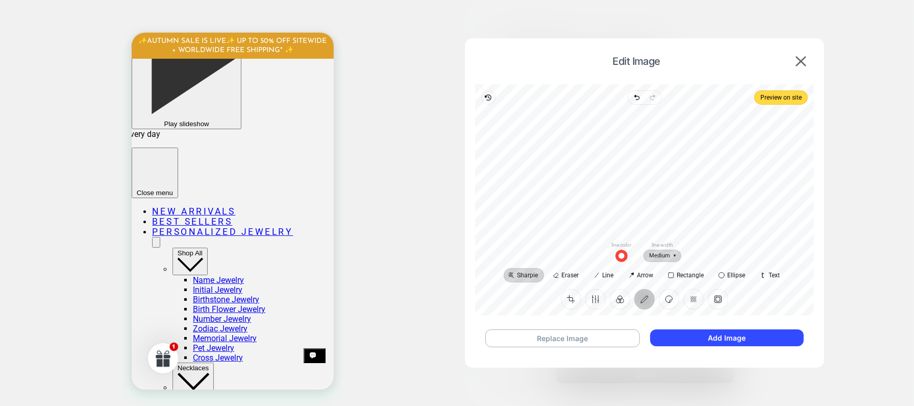
click at [660, 260] on span "Medium" at bounding box center [662, 255] width 38 height 13
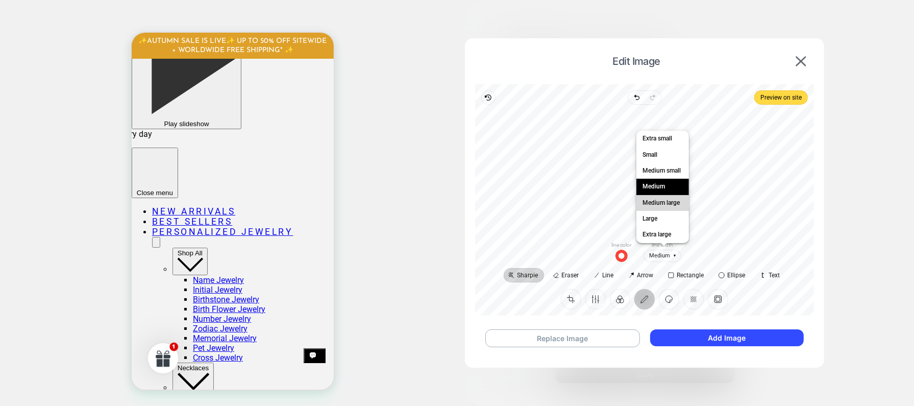
click at [665, 206] on span "Medium large" at bounding box center [660, 202] width 41 height 11
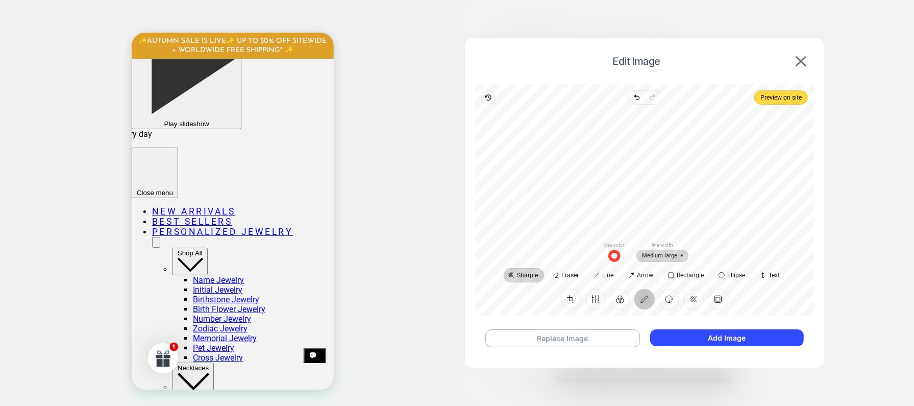
click at [660, 256] on span "Medium large" at bounding box center [662, 255] width 52 height 13
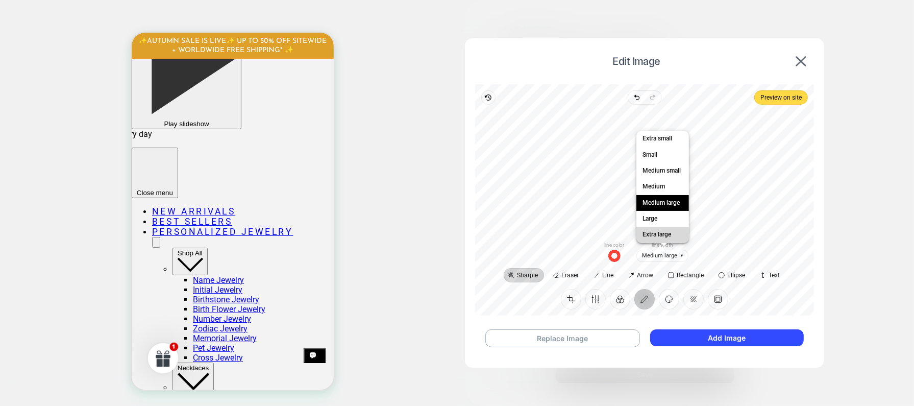
click at [661, 235] on span "Extra large" at bounding box center [656, 234] width 33 height 11
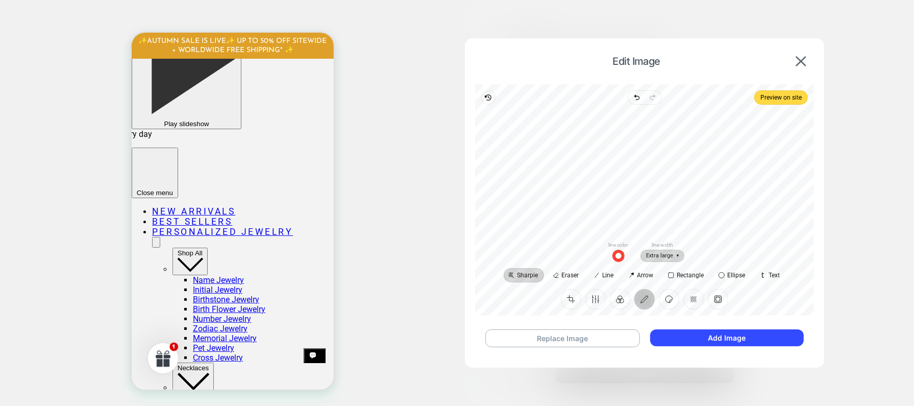
click at [663, 259] on span "Extra large" at bounding box center [662, 255] width 44 height 13
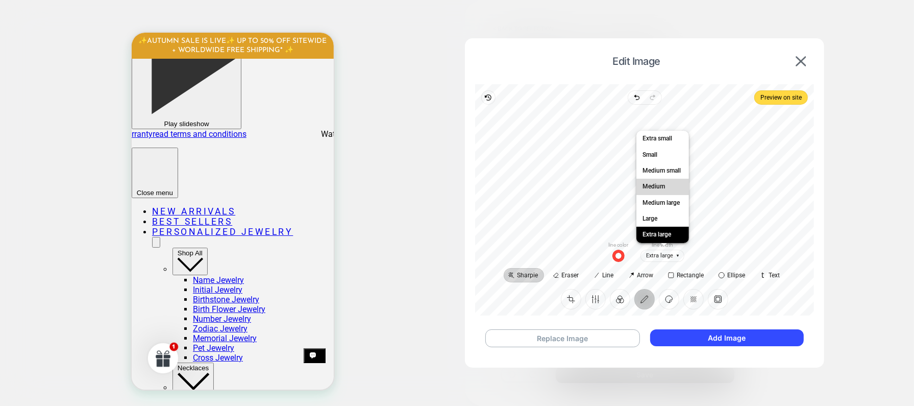
click at [663, 183] on span "Medium" at bounding box center [653, 186] width 27 height 11
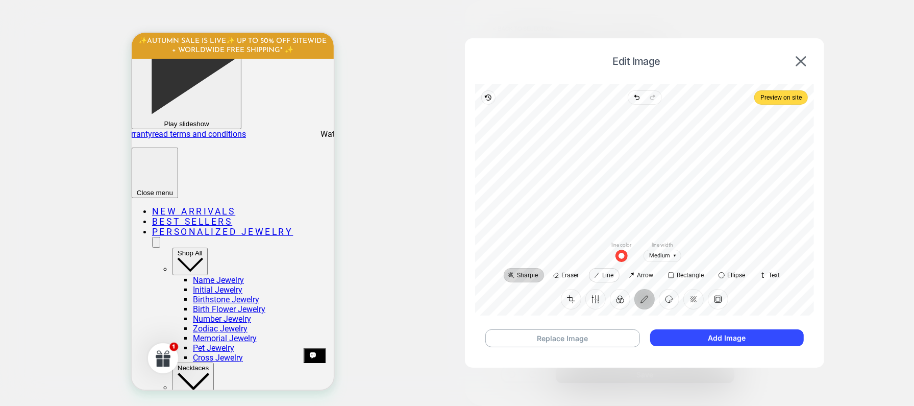
click at [602, 275] on span "Line" at bounding box center [607, 275] width 11 height 6
click at [564, 273] on span "Eraser" at bounding box center [569, 275] width 17 height 6
click at [534, 272] on span "Sharpie" at bounding box center [527, 275] width 21 height 6
click at [621, 304] on button "Filter" at bounding box center [620, 299] width 20 height 20
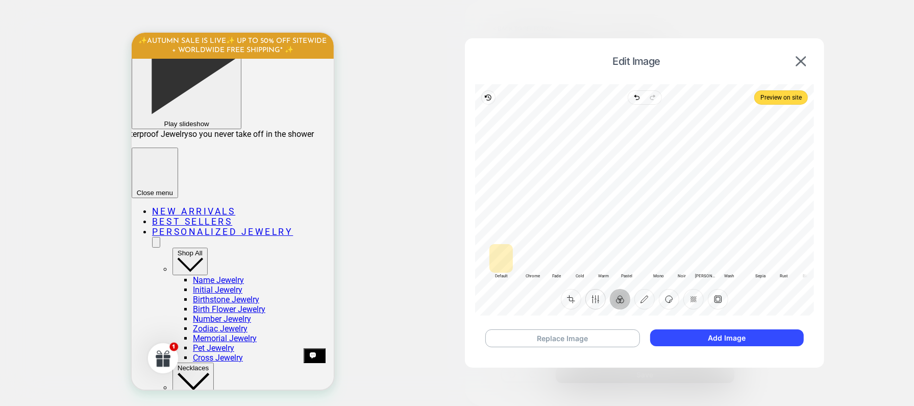
click at [601, 301] on button "Finetune" at bounding box center [595, 299] width 20 height 20
click at [572, 296] on button "Crop" at bounding box center [571, 299] width 20 height 20
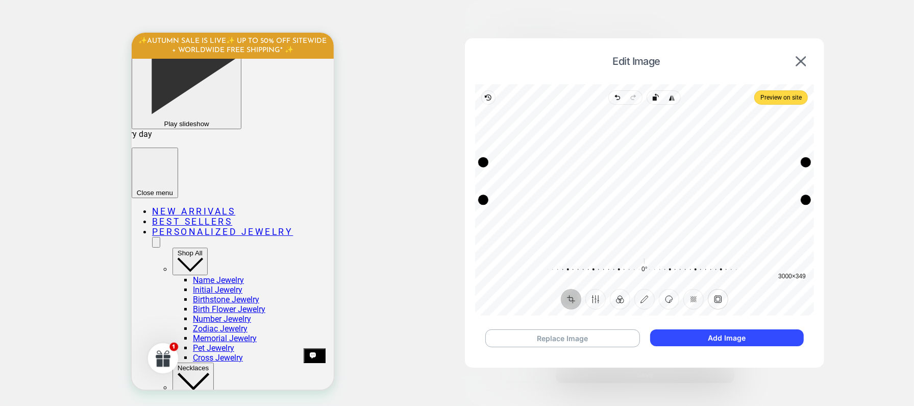
click at [715, 298] on button "Frame" at bounding box center [718, 299] width 20 height 20
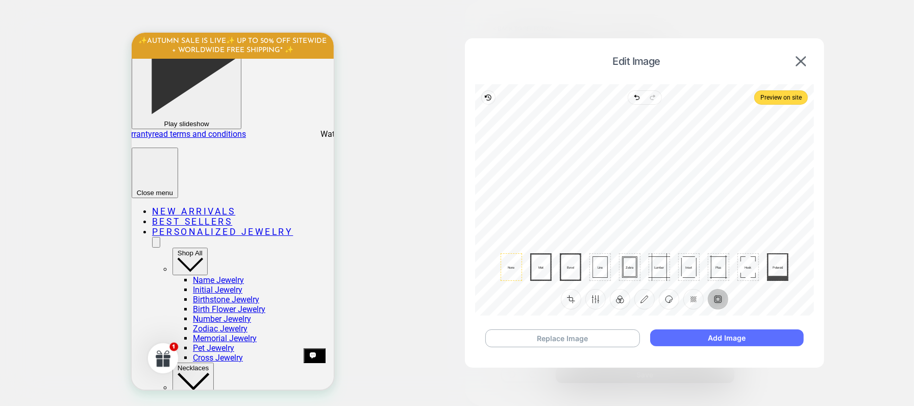
click at [720, 340] on button "Add Image" at bounding box center [727, 337] width 154 height 17
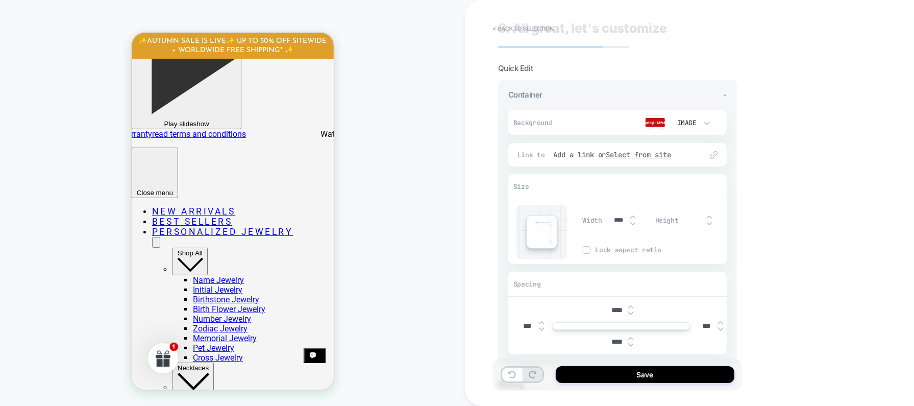
scroll to position [33, 0]
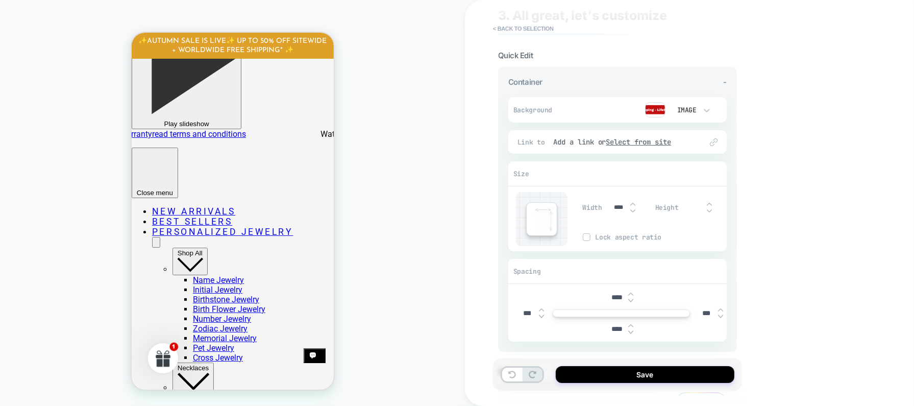
click at [720, 309] on img at bounding box center [720, 310] width 5 height 4
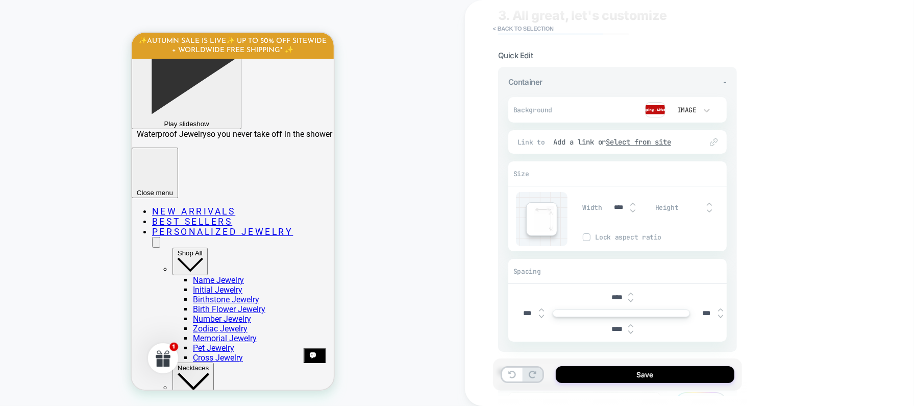
click at [720, 309] on img at bounding box center [720, 310] width 5 height 4
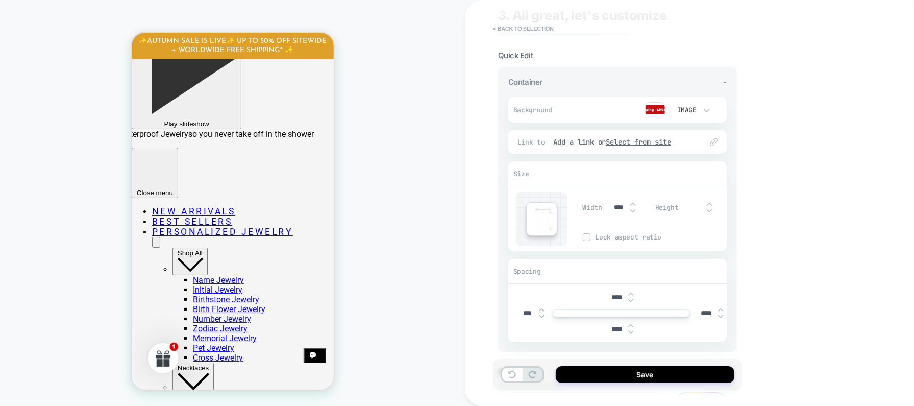
click at [720, 309] on img at bounding box center [720, 310] width 5 height 4
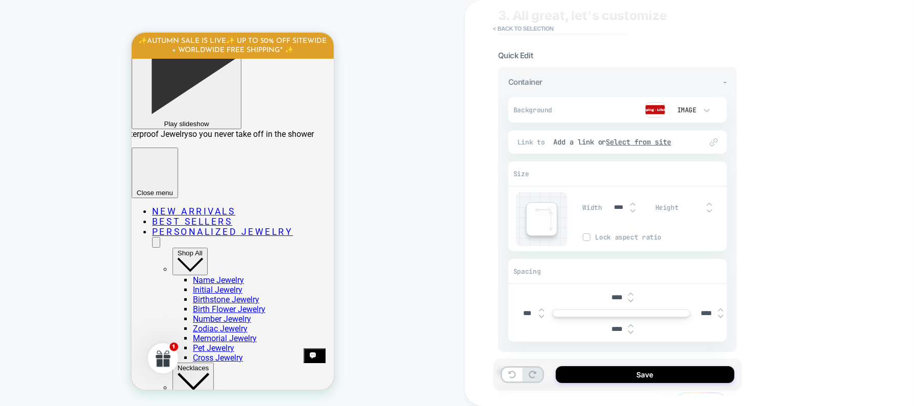
click at [720, 309] on img at bounding box center [720, 310] width 5 height 4
type input "****"
